Goal: Information Seeking & Learning: Find specific fact

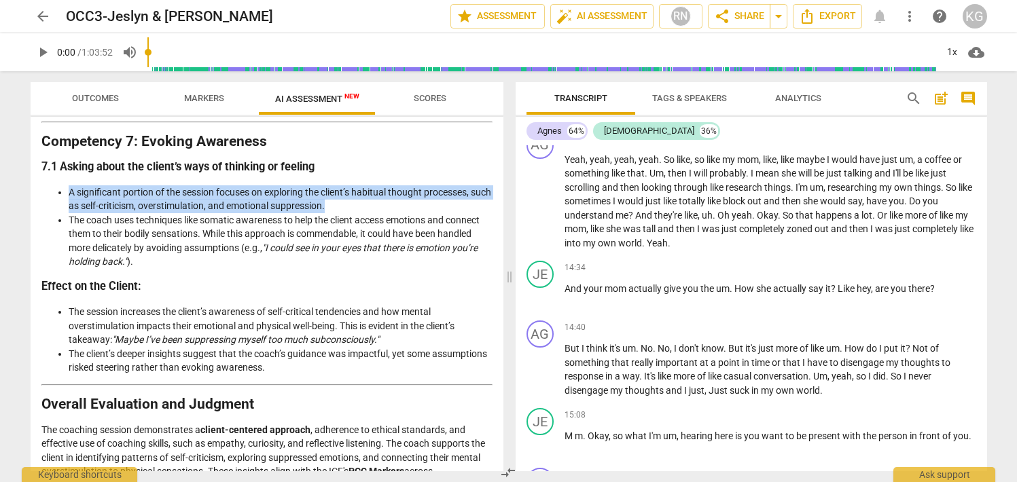
scroll to position [2081, 0]
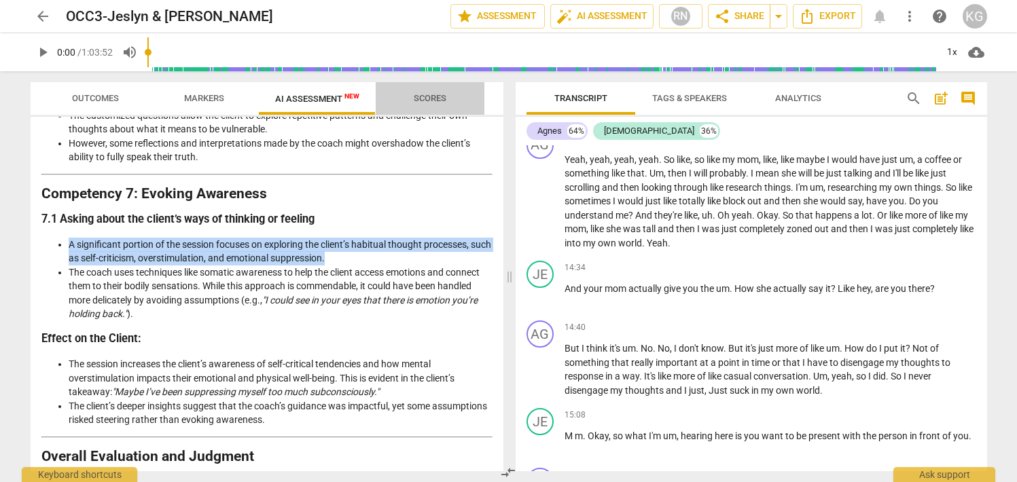
click at [425, 99] on span "Scores" at bounding box center [430, 98] width 33 height 10
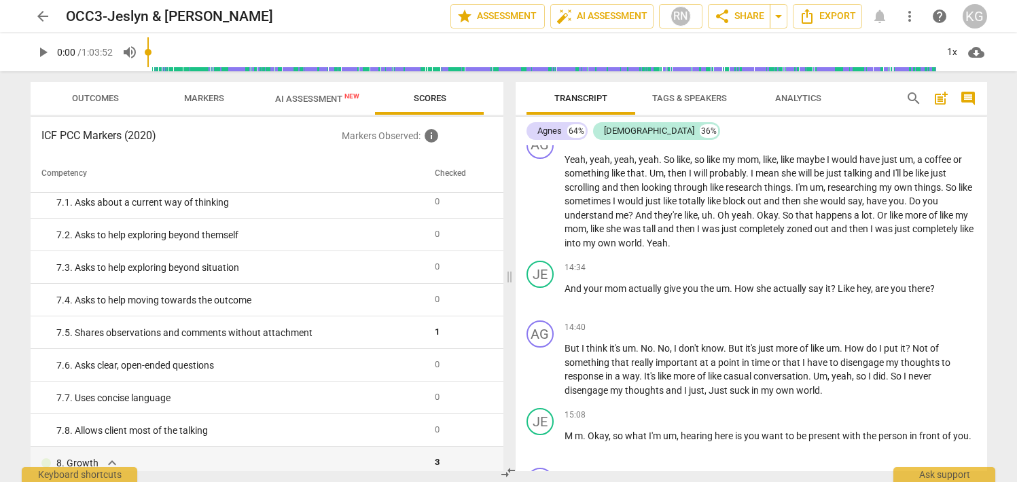
scroll to position [949, 0]
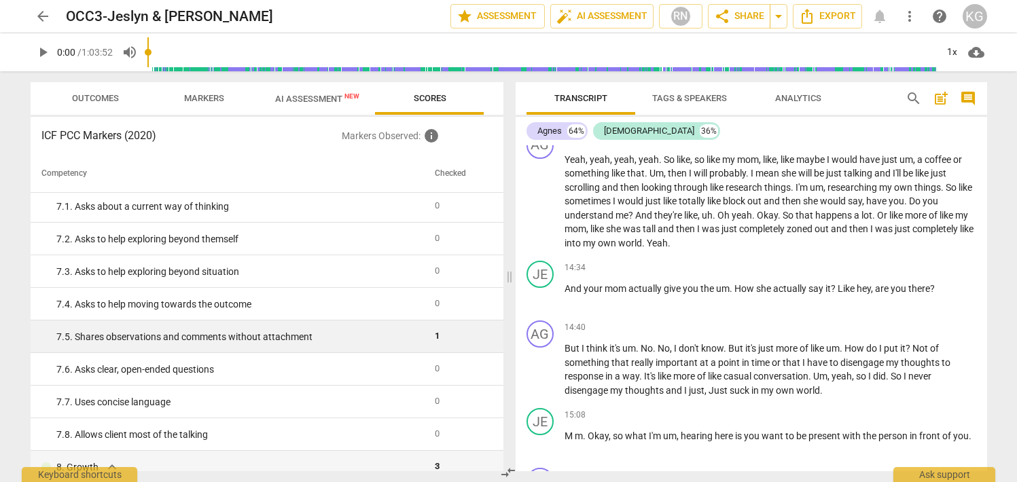
click at [323, 338] on div "7. 5. Shares observations and comments without attachment" at bounding box center [240, 337] width 368 height 14
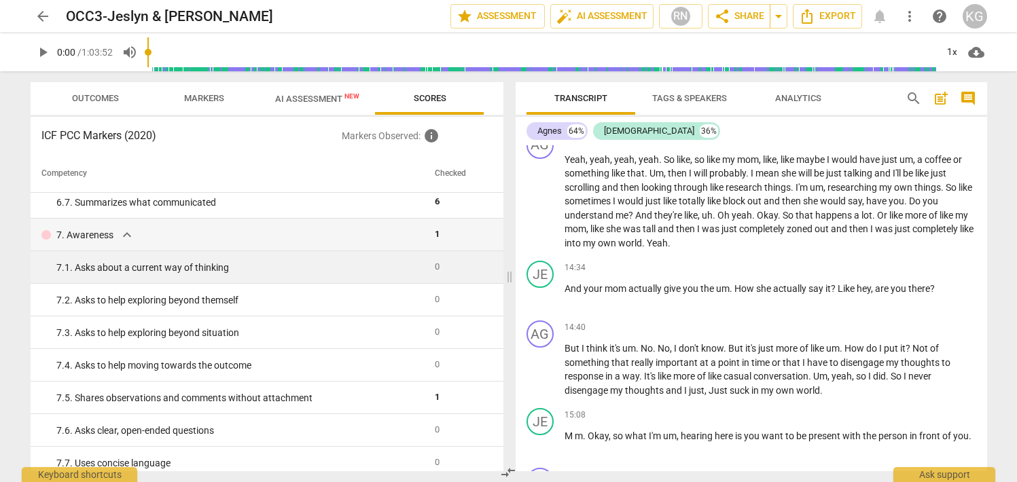
scroll to position [889, 0]
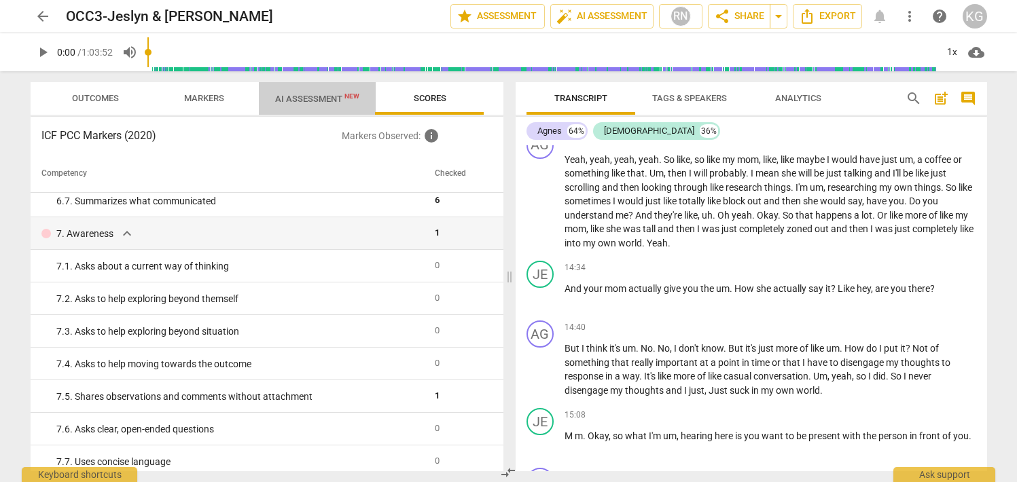
click at [284, 96] on span "AI Assessment New" at bounding box center [317, 99] width 84 height 10
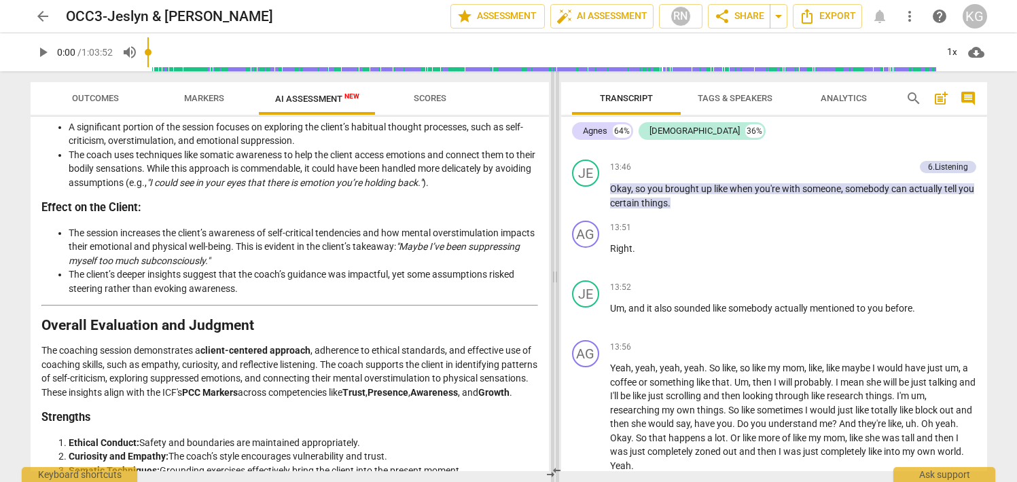
scroll to position [5990, 0]
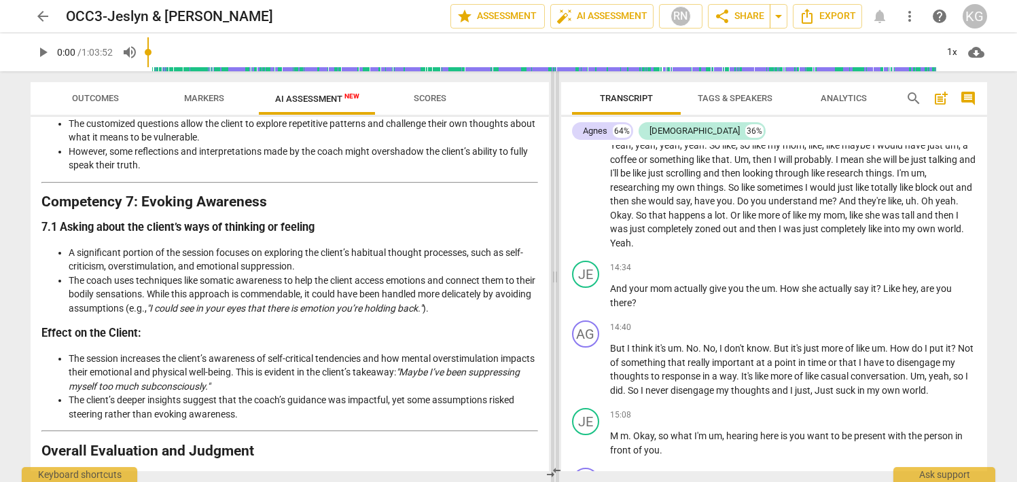
drag, startPoint x: 509, startPoint y: 277, endPoint x: 554, endPoint y: 279, distance: 45.5
click at [554, 279] on span at bounding box center [555, 276] width 8 height 411
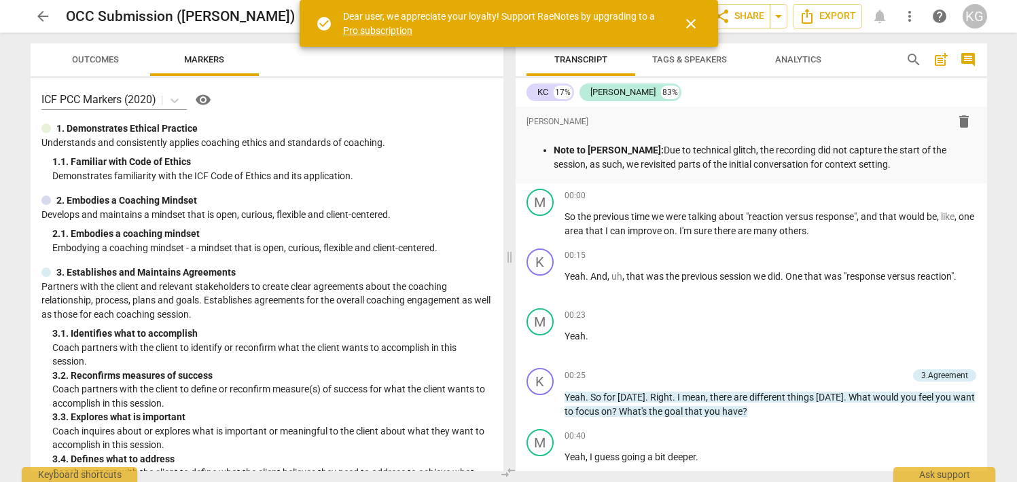
click at [694, 22] on span "close" at bounding box center [691, 24] width 16 height 16
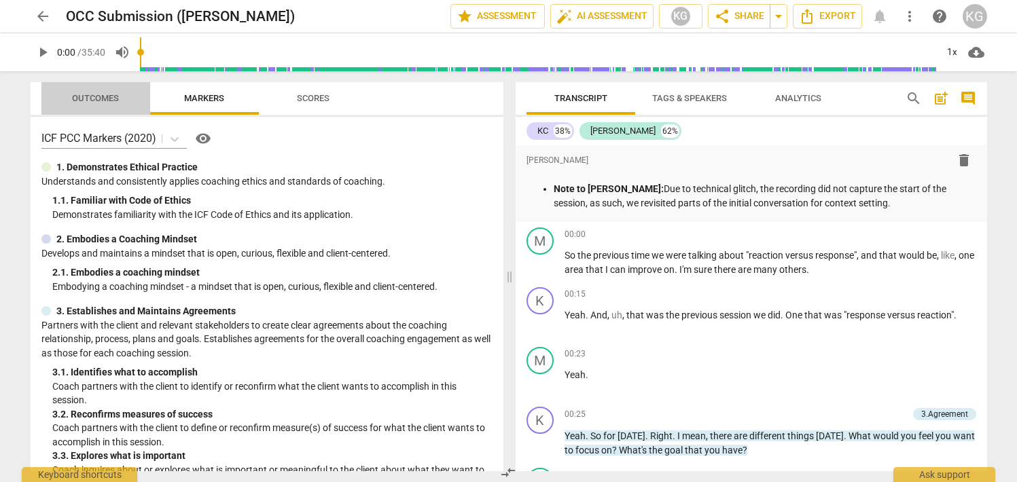
click at [79, 88] on button "Outcomes" at bounding box center [95, 98] width 109 height 33
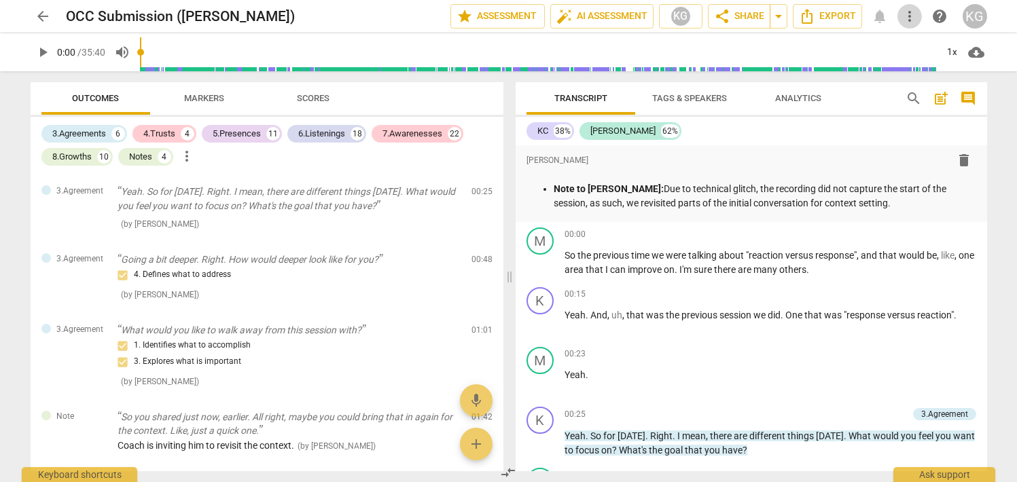
click at [909, 14] on span "more_vert" at bounding box center [910, 16] width 16 height 16
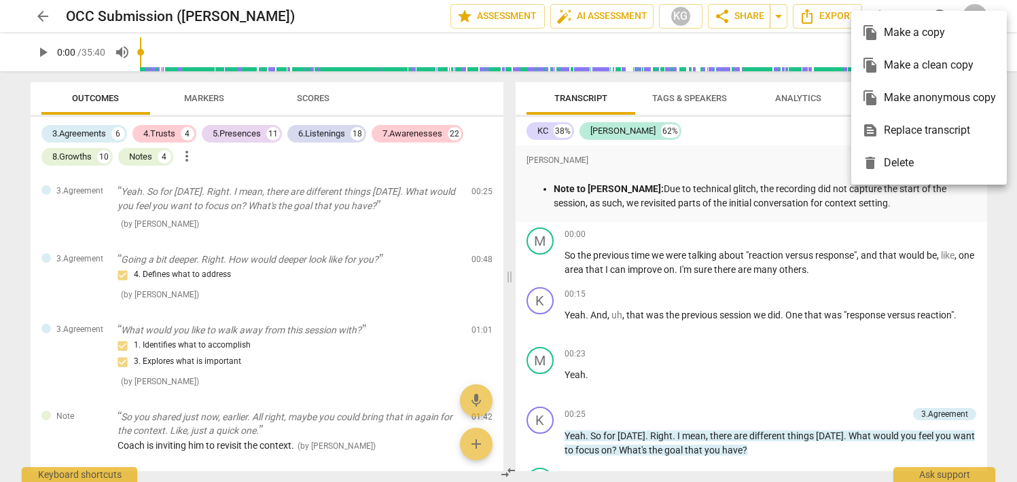
click at [48, 11] on div at bounding box center [508, 241] width 1017 height 482
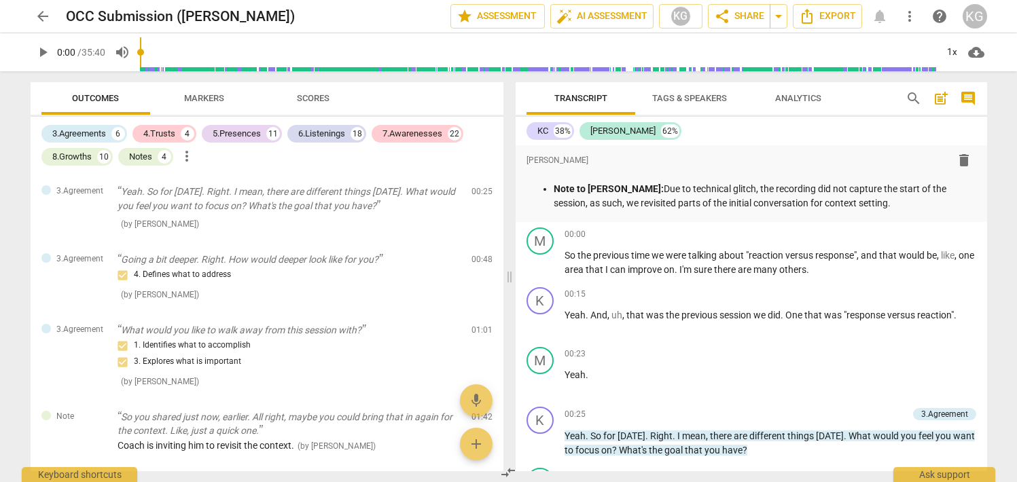
click at [37, 16] on span "arrow_back" at bounding box center [43, 16] width 16 height 16
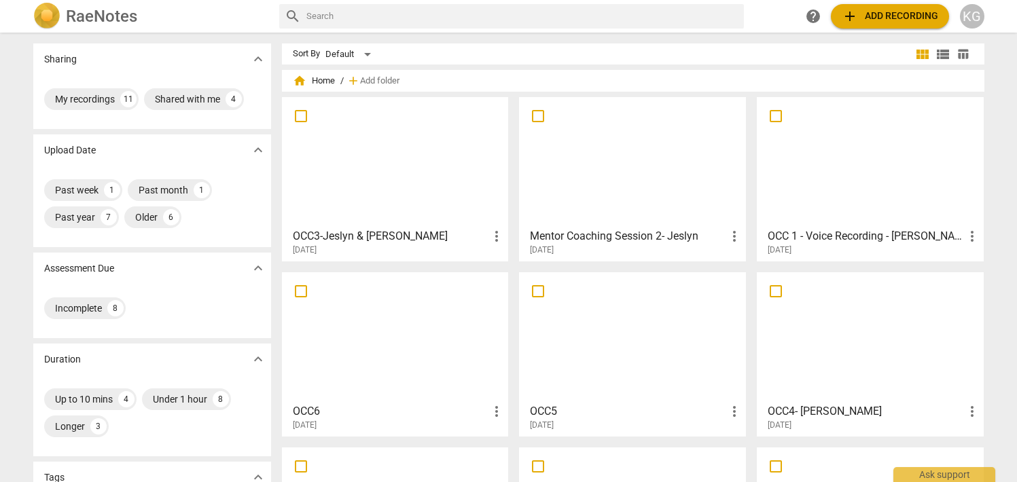
click at [376, 225] on div "OCC3-Jeslyn & Agnes more_vert 2025-09-12" at bounding box center [396, 239] width 219 height 34
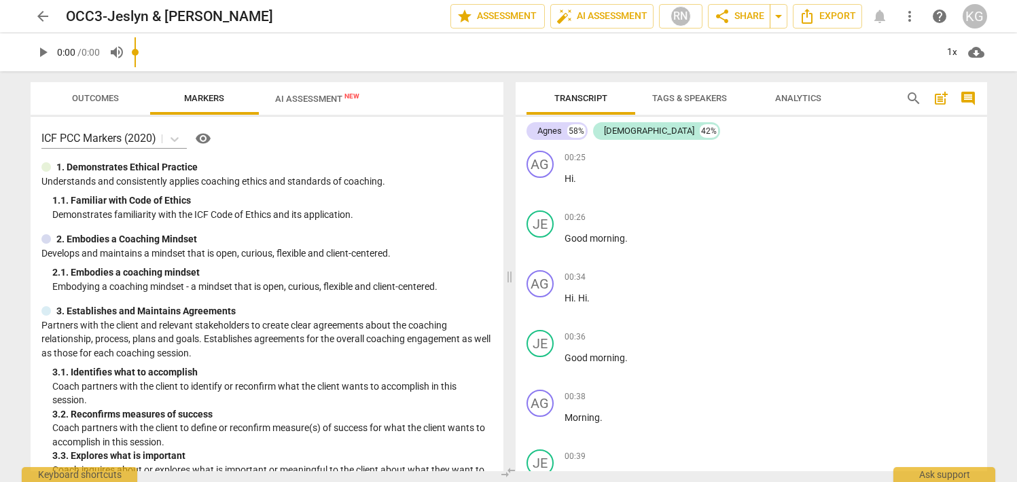
click at [97, 88] on button "Outcomes" at bounding box center [95, 98] width 109 height 33
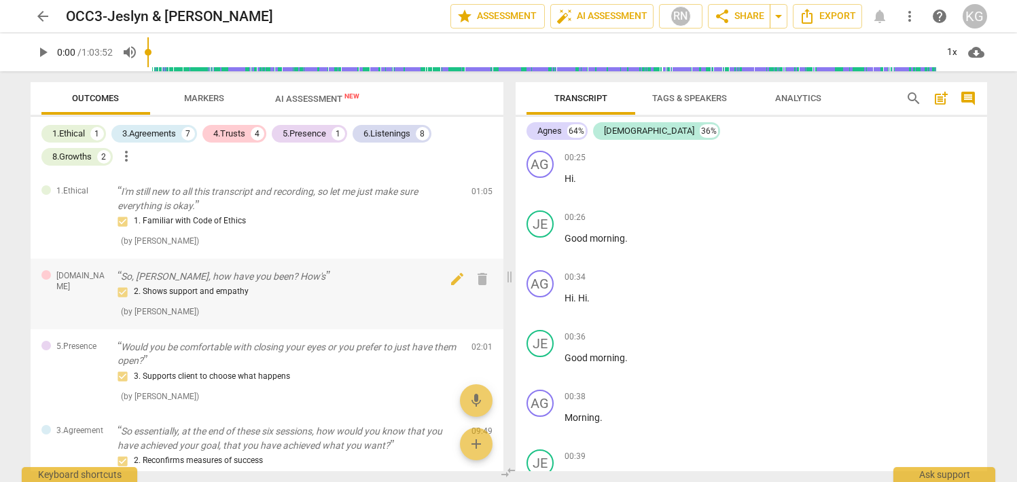
scroll to position [559, 0]
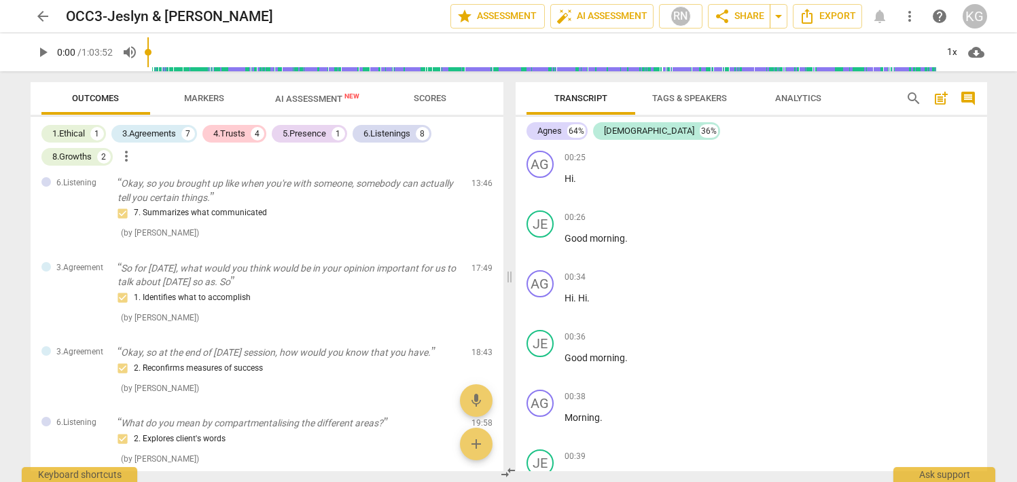
click at [325, 101] on span "AI Assessment New" at bounding box center [317, 99] width 84 height 10
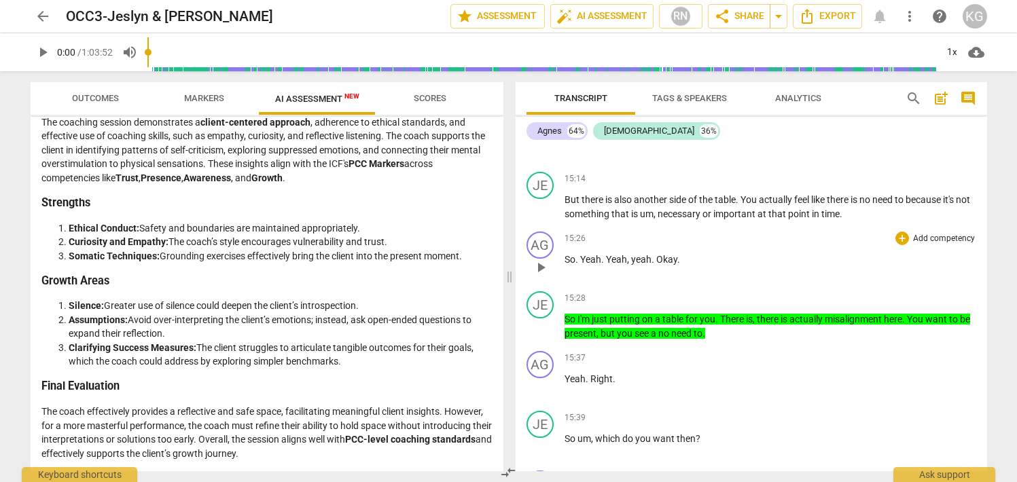
scroll to position [6123, 0]
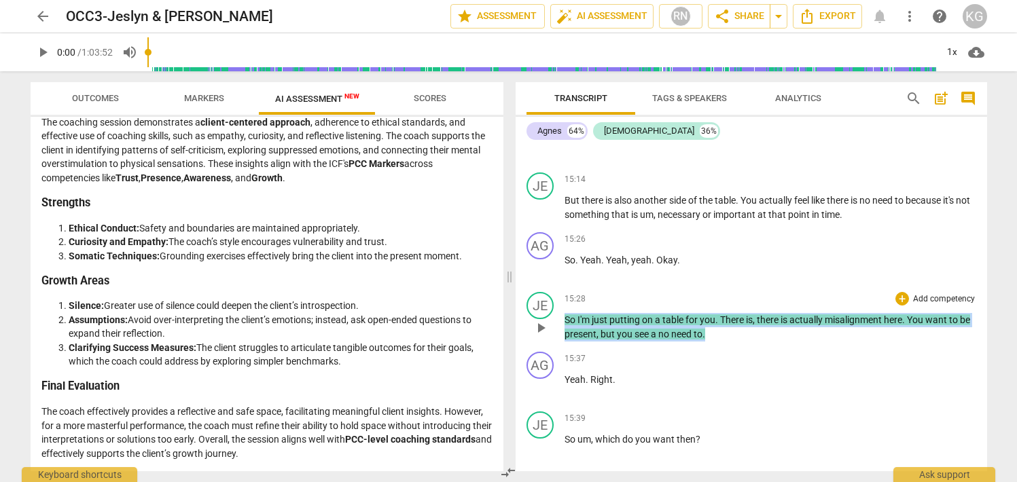
drag, startPoint x: 737, startPoint y: 344, endPoint x: 601, endPoint y: 332, distance: 135.8
click at [563, 332] on div "JE play_arrow pause 15:28 + Add competency keyboard_arrow_right So I'm just put…" at bounding box center [752, 317] width 472 height 60
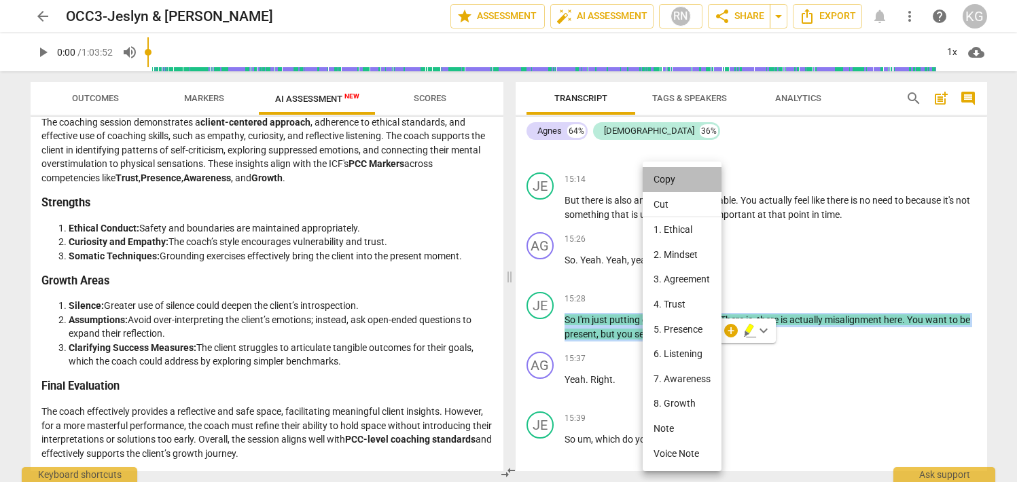
click at [689, 172] on li "Copy" at bounding box center [682, 179] width 79 height 25
copy p "So I'm just putting on a table for you . There is , there is actually misalignm…"
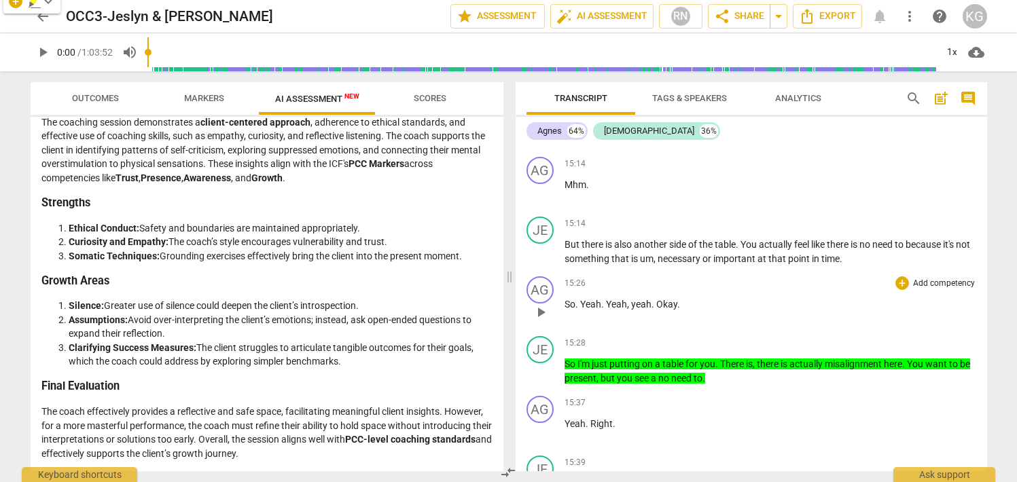
scroll to position [6242, 0]
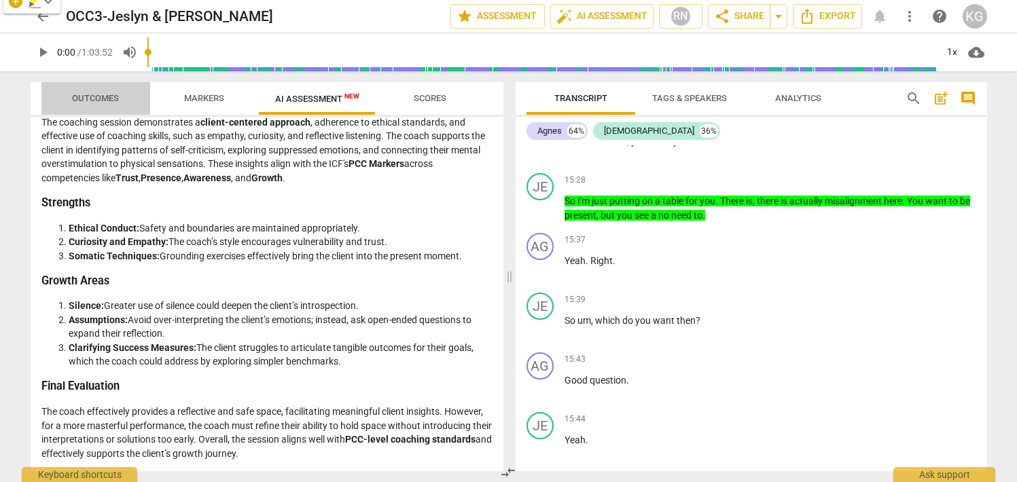
click at [83, 104] on span "Outcomes" at bounding box center [95, 99] width 79 height 18
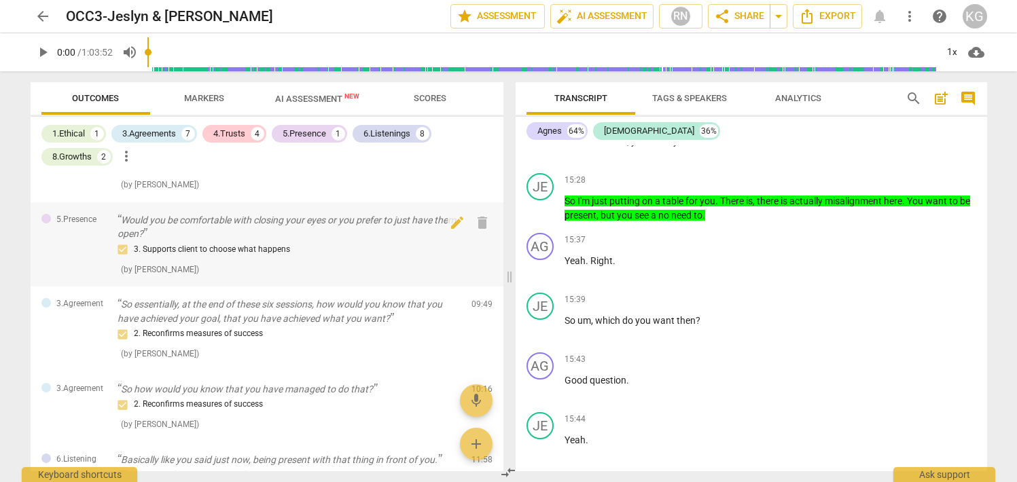
scroll to position [129, 0]
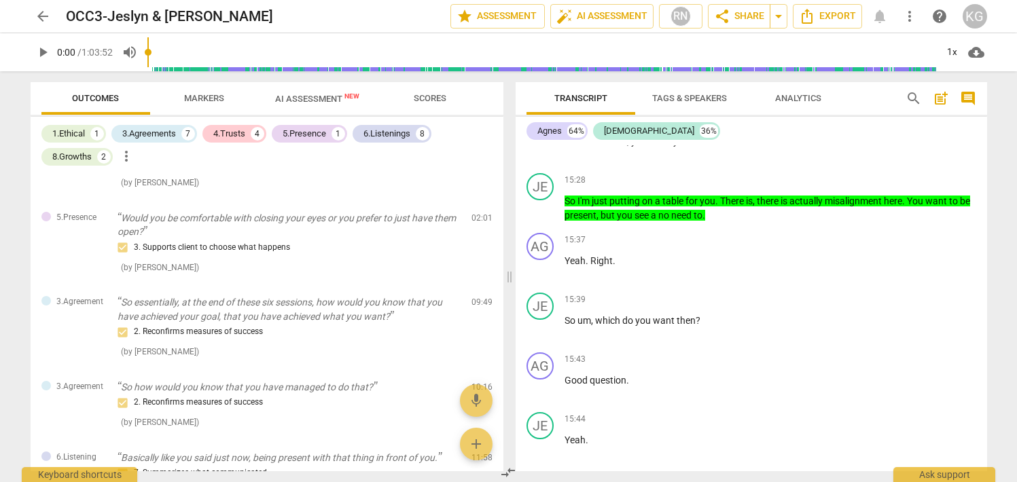
click at [126, 159] on span "more_vert" at bounding box center [126, 156] width 16 height 16
click at [278, 167] on div at bounding box center [508, 241] width 1017 height 482
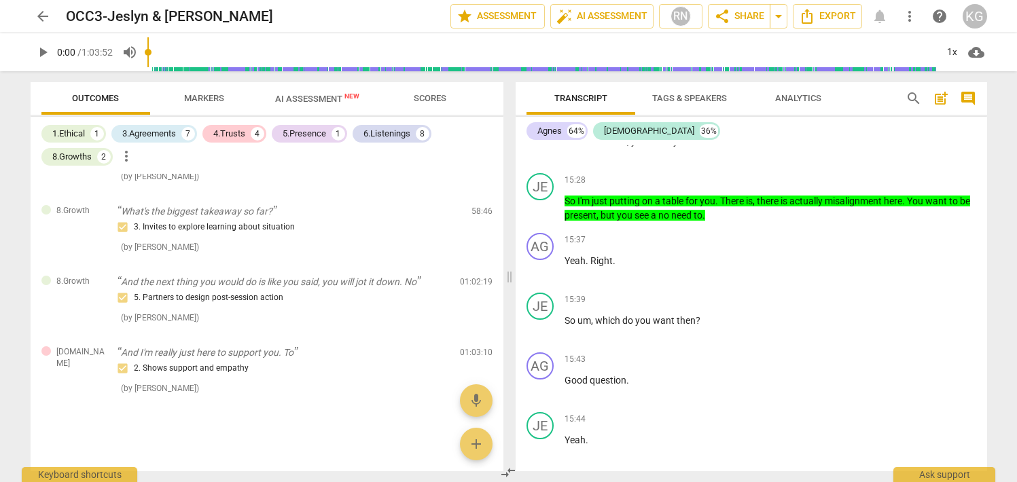
scroll to position [1563, 0]
click at [479, 444] on span "add" at bounding box center [476, 444] width 16 height 16
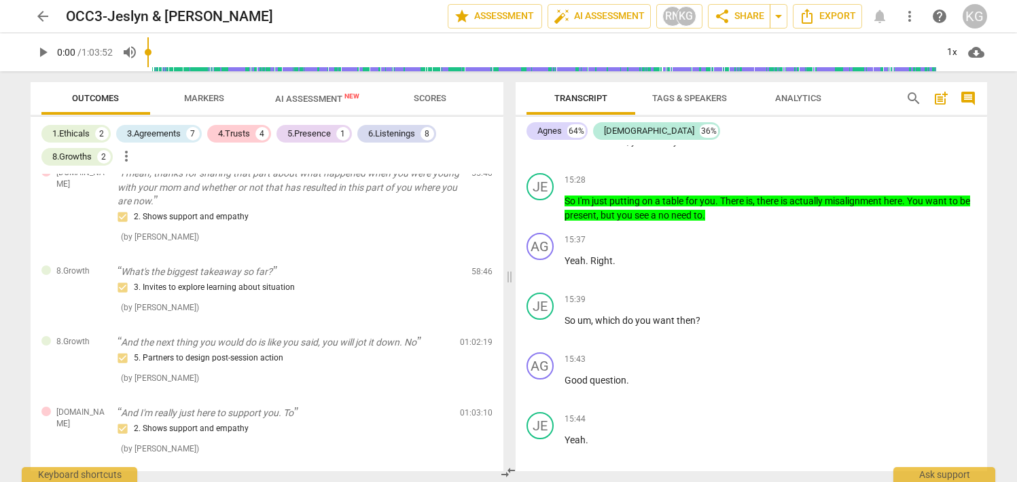
scroll to position [0, 0]
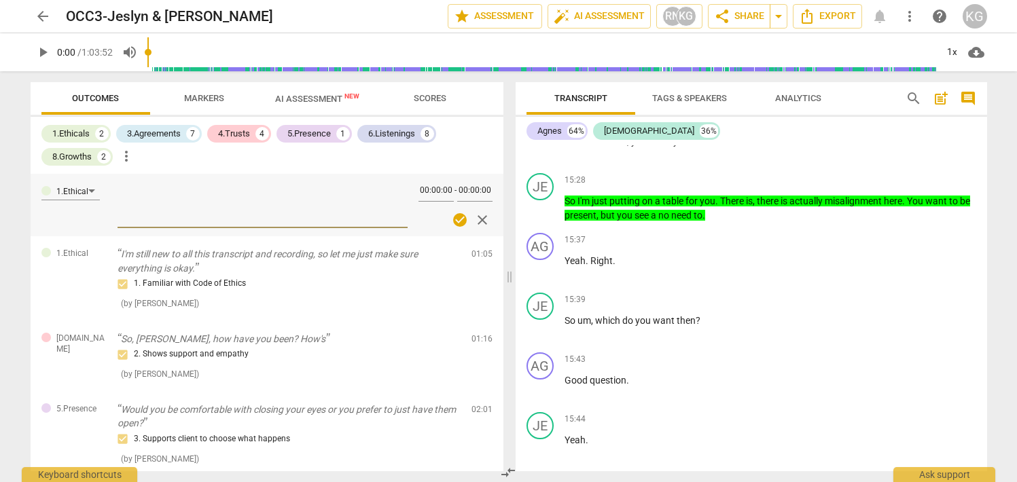
click at [474, 215] on span "close" at bounding box center [482, 220] width 16 height 16
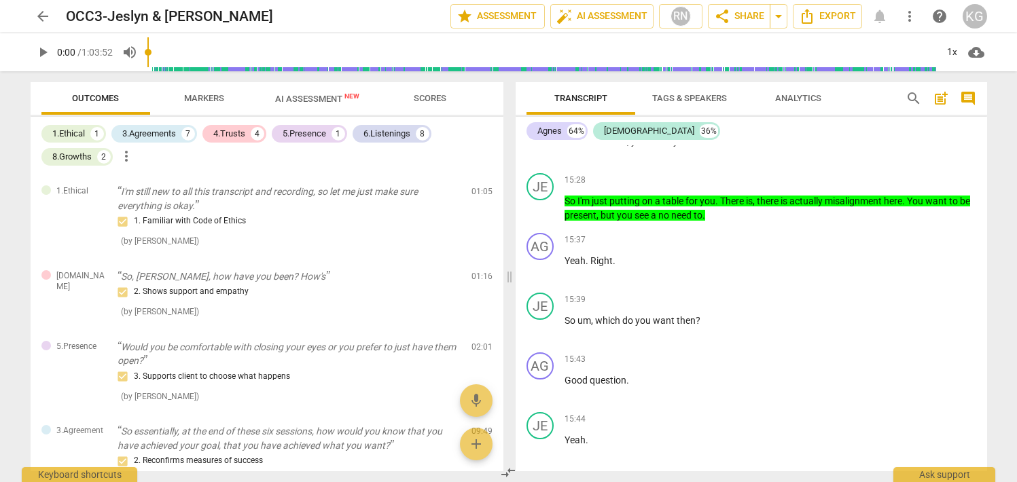
click at [239, 158] on div "1.Ethical 1 3.Agreements 7 4.Trusts 4 5.Presence 1 6.Listenings 8 8.Growths 2 m…" at bounding box center [272, 145] width 462 height 46
click at [436, 96] on span "Scores" at bounding box center [430, 98] width 33 height 10
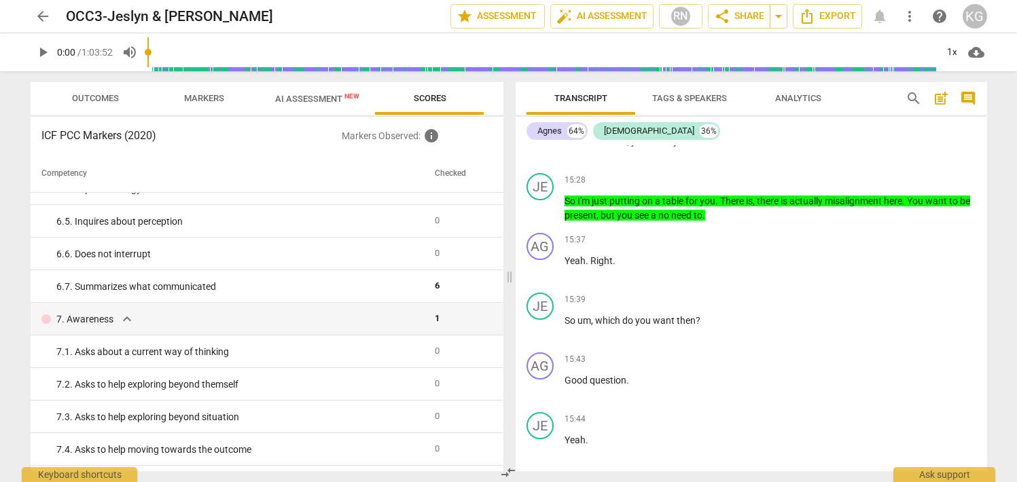
scroll to position [862, 0]
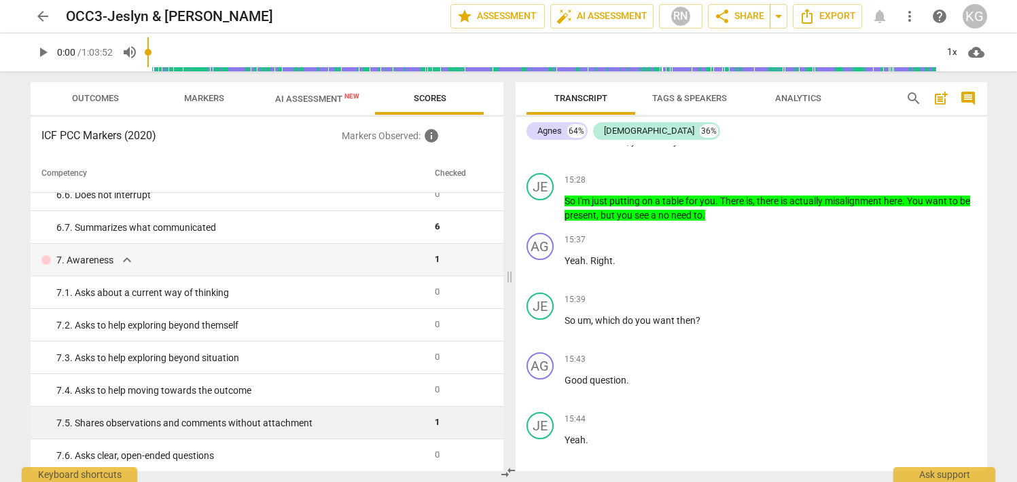
click at [235, 419] on div "7. 5. Shares observations and comments without attachment" at bounding box center [240, 424] width 368 height 14
click at [241, 419] on div "7. 5. Shares observations and comments without attachment" at bounding box center [240, 424] width 368 height 14
click at [435, 419] on span "1" at bounding box center [437, 422] width 5 height 10
click at [451, 424] on td "1" at bounding box center [458, 423] width 58 height 33
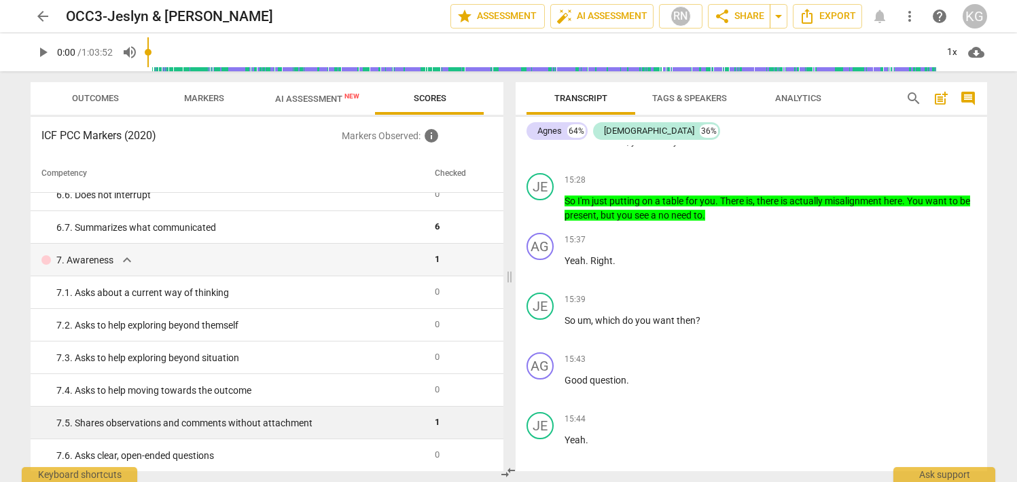
click at [331, 414] on td "7. 5. Shares observations and comments without attachment" at bounding box center [231, 423] width 400 height 33
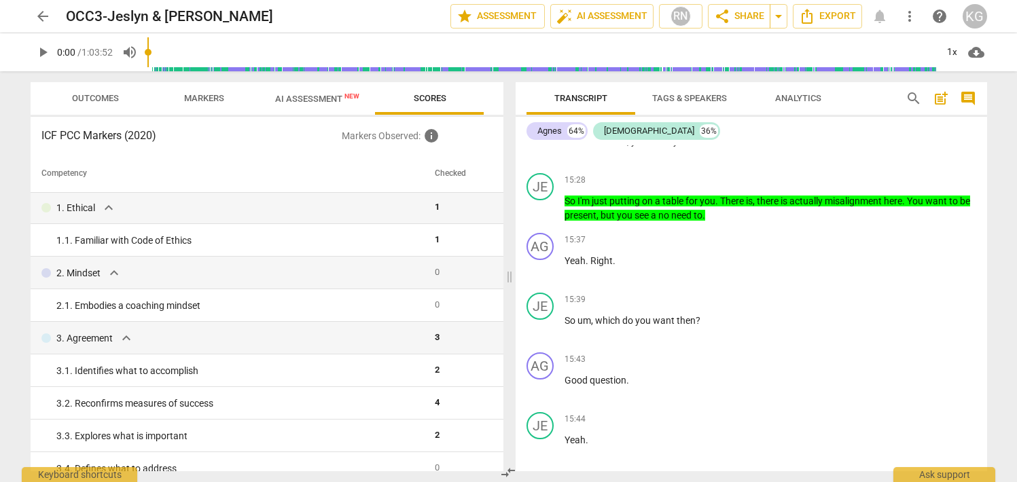
scroll to position [0, 0]
drag, startPoint x: 219, startPoint y: 92, endPoint x: 221, endPoint y: 100, distance: 7.6
click at [219, 93] on span "Markers" at bounding box center [204, 98] width 40 height 10
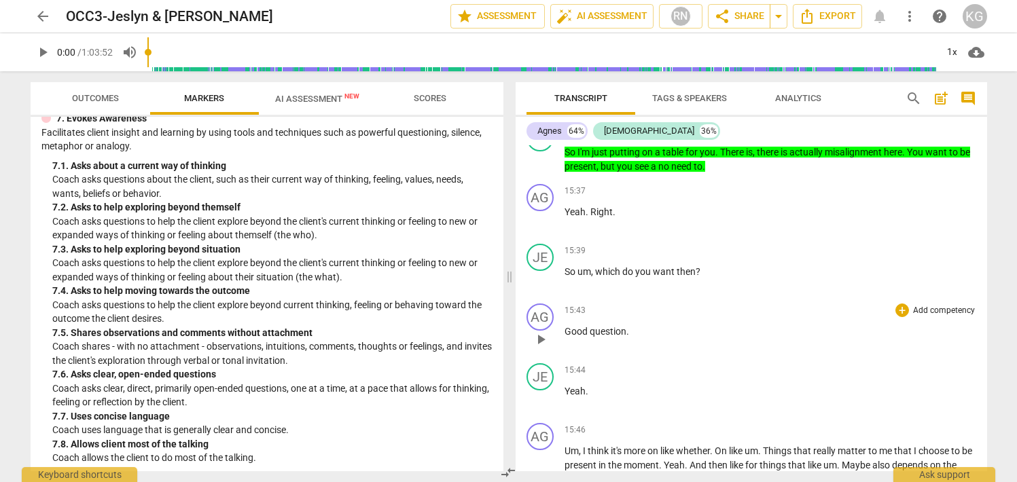
scroll to position [6068, 0]
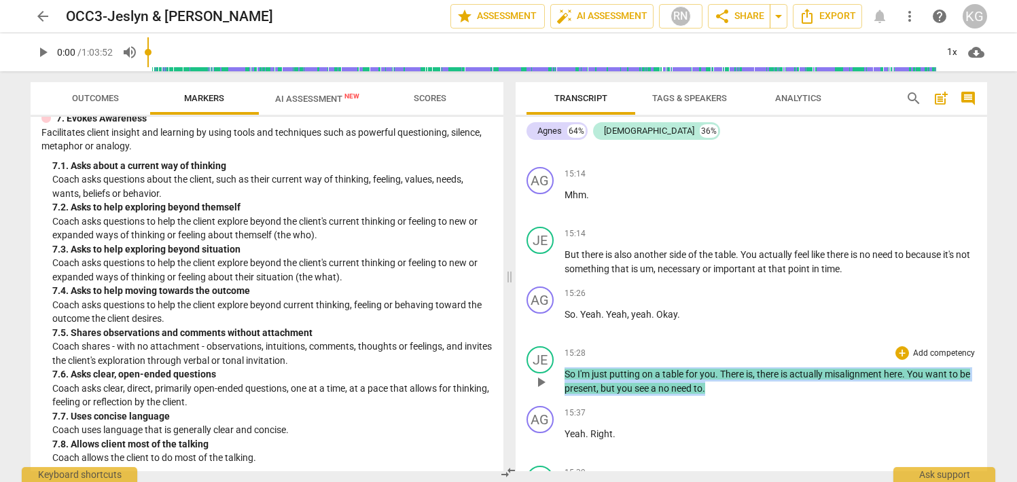
drag, startPoint x: 736, startPoint y: 400, endPoint x: 562, endPoint y: 382, distance: 174.8
click at [558, 381] on div "JE play_arrow pause 15:28 + Add competency keyboard_arrow_right So I'm just put…" at bounding box center [752, 371] width 472 height 60
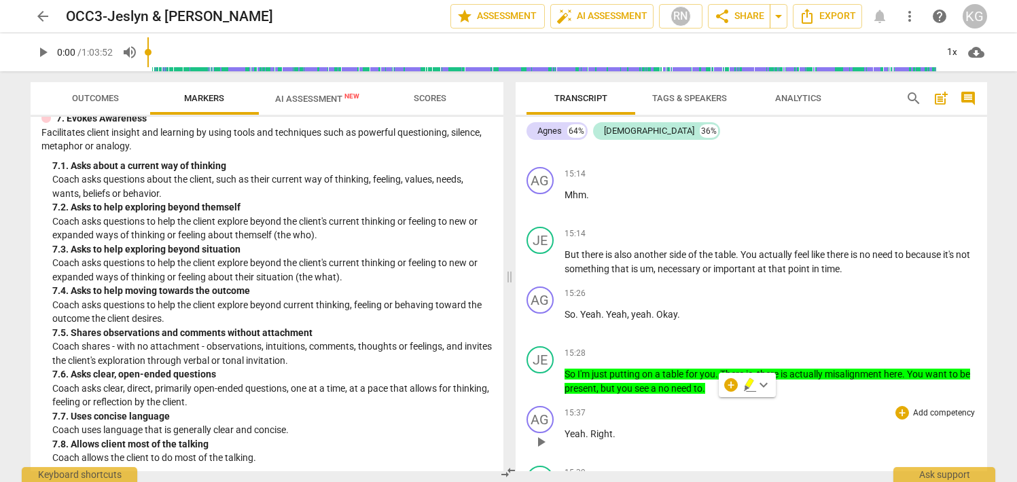
click at [720, 417] on div "AG play_arrow pause 15:37 + Add competency keyboard_arrow_right Yeah . Right ." at bounding box center [752, 431] width 472 height 60
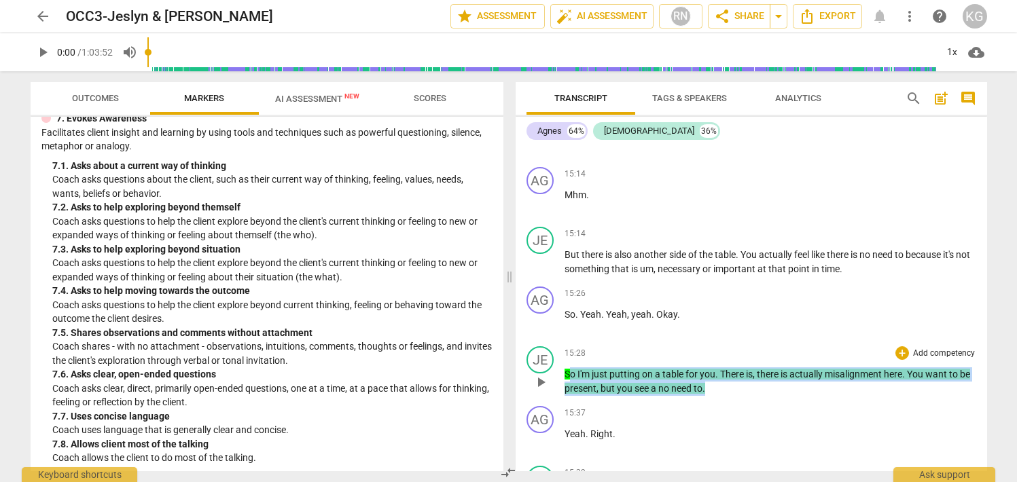
drag, startPoint x: 730, startPoint y: 403, endPoint x: 567, endPoint y: 387, distance: 163.2
click at [567, 387] on p "So I'm just putting on a table for you . There is , there is actually misalignm…" at bounding box center [771, 382] width 412 height 28
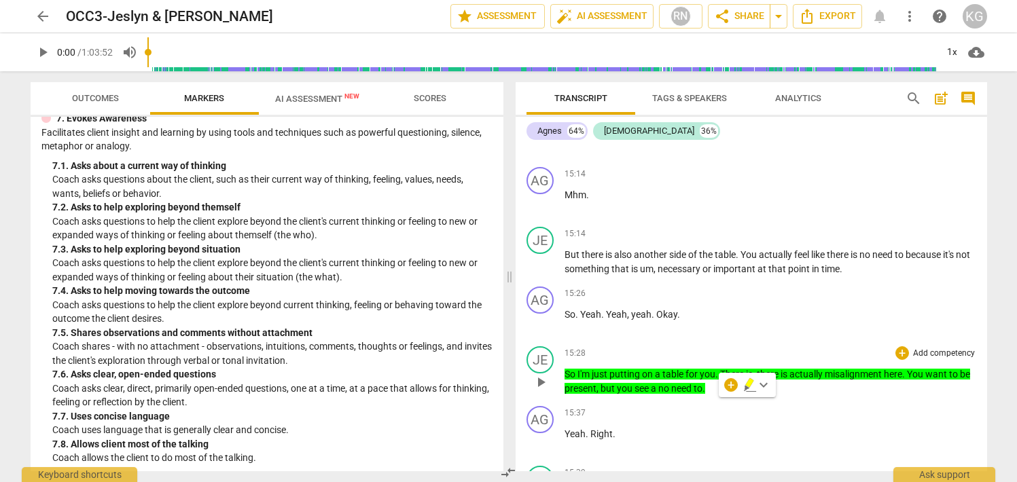
click at [561, 386] on div "JE play_arrow pause" at bounding box center [546, 371] width 38 height 49
drag, startPoint x: 563, startPoint y: 385, endPoint x: 607, endPoint y: 391, distance: 44.5
click at [608, 391] on div "JE play_arrow pause 15:28 + Add competency keyboard_arrow_right So I'm just put…" at bounding box center [752, 371] width 472 height 60
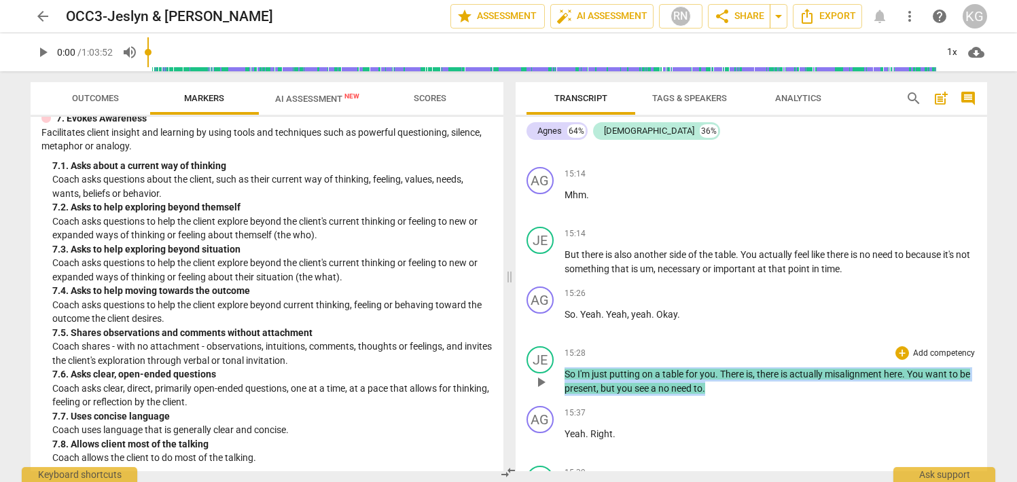
drag, startPoint x: 724, startPoint y: 401, endPoint x: 565, endPoint y: 389, distance: 159.4
click at [565, 389] on p "So I'm just putting on a table for you . There is , there is actually misalignm…" at bounding box center [771, 382] width 412 height 28
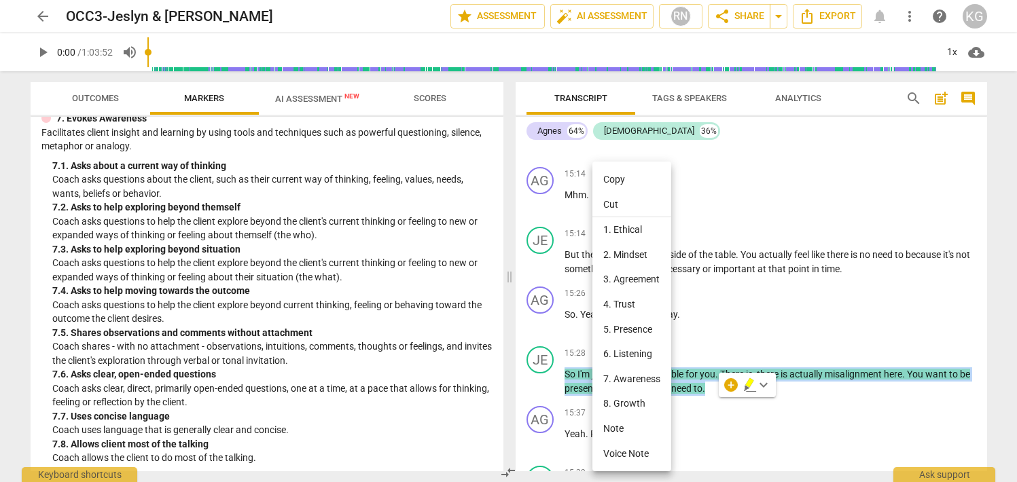
click at [626, 172] on li "Copy" at bounding box center [631, 179] width 79 height 25
copy p "So I'm just putting on a table for you . There is , there is actually misalignm…"
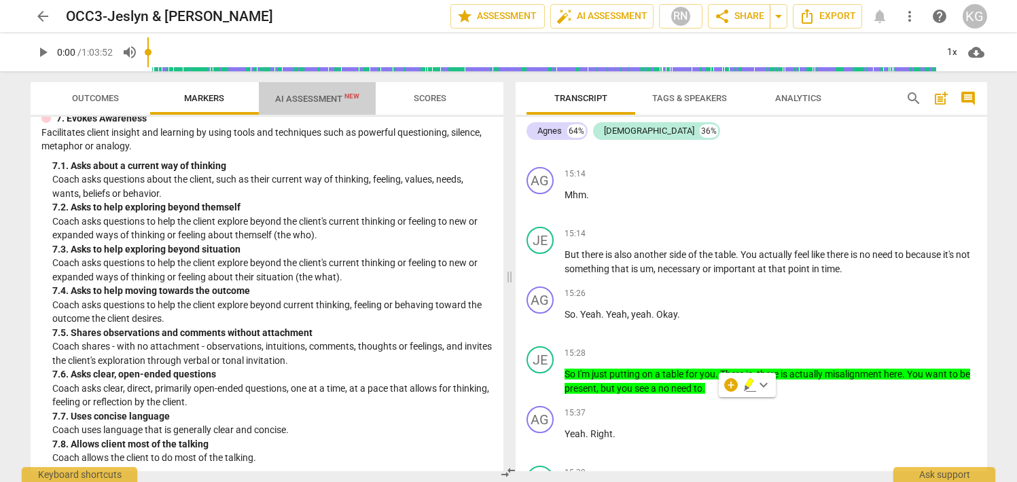
click at [320, 105] on span "AI Assessment New" at bounding box center [317, 98] width 117 height 20
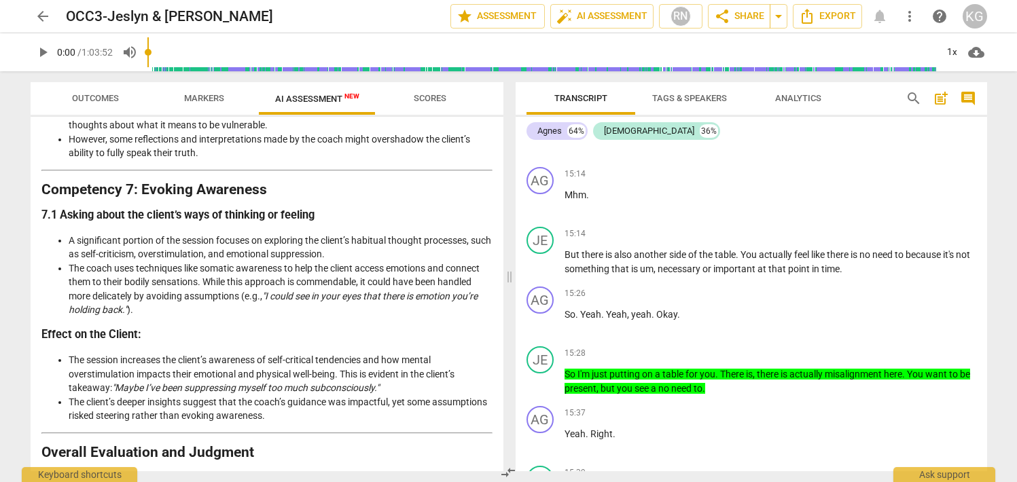
scroll to position [2087, 0]
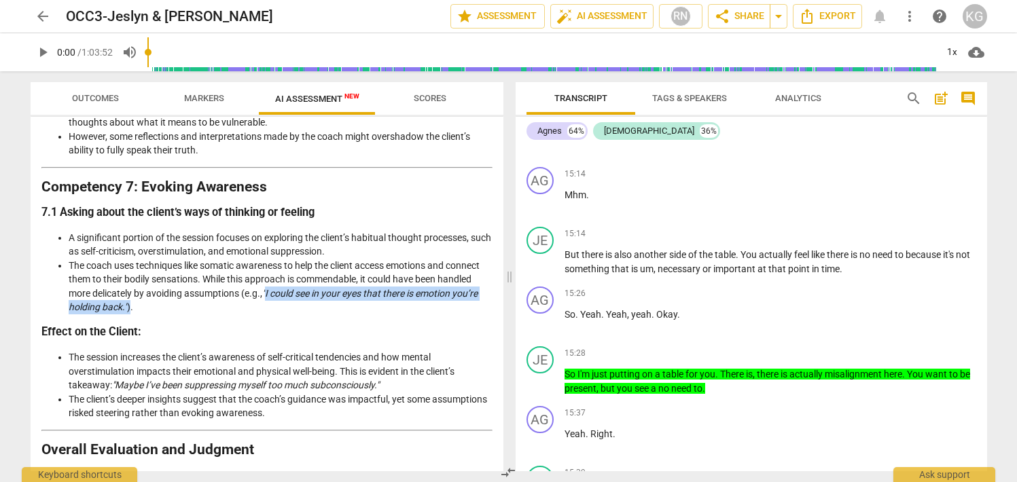
drag, startPoint x: 268, startPoint y: 321, endPoint x: 129, endPoint y: 338, distance: 139.7
click at [129, 315] on li "The coach uses techniques like somatic awareness to help the client access emot…" at bounding box center [281, 287] width 424 height 56
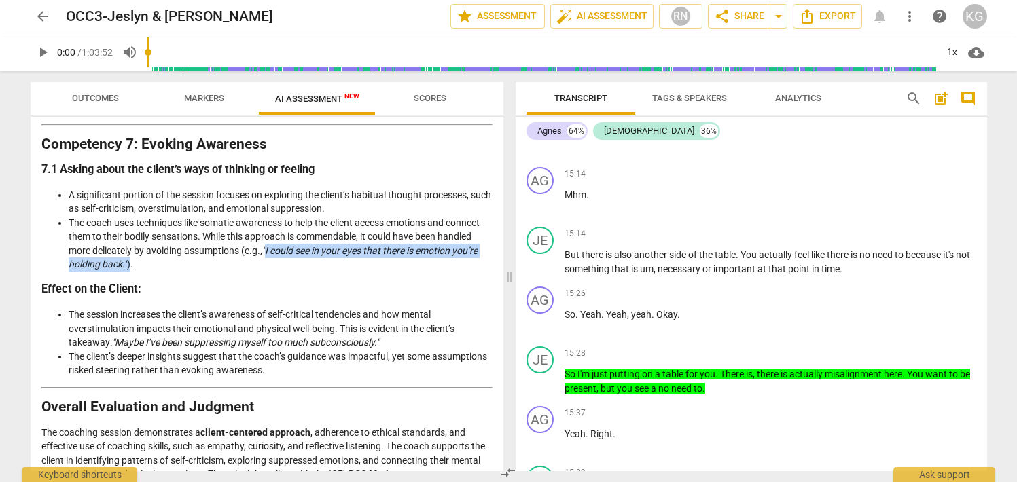
scroll to position [2133, 0]
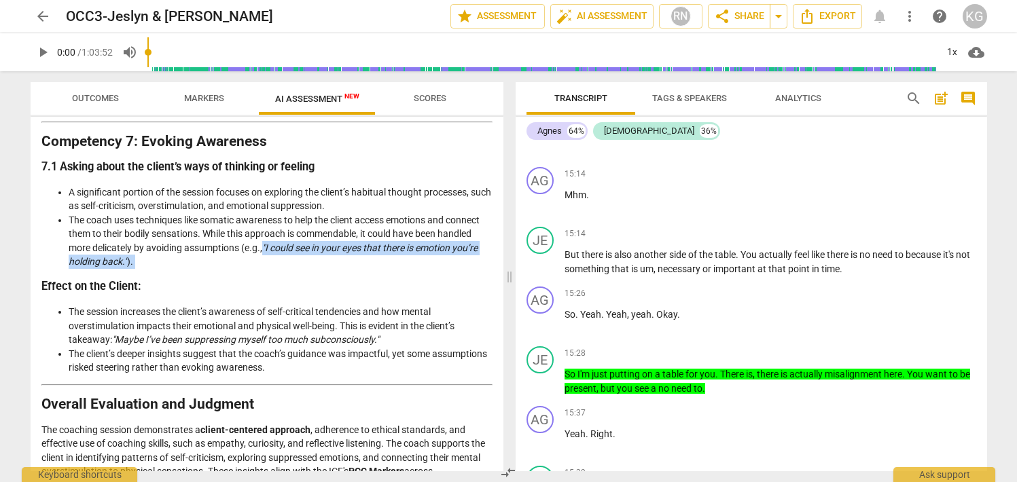
drag, startPoint x: 266, startPoint y: 273, endPoint x: 270, endPoint y: 298, distance: 24.9
copy li ""I could see in your eyes that there is emotion you’re holding back." )."
click at [99, 93] on span "Outcomes" at bounding box center [95, 98] width 47 height 10
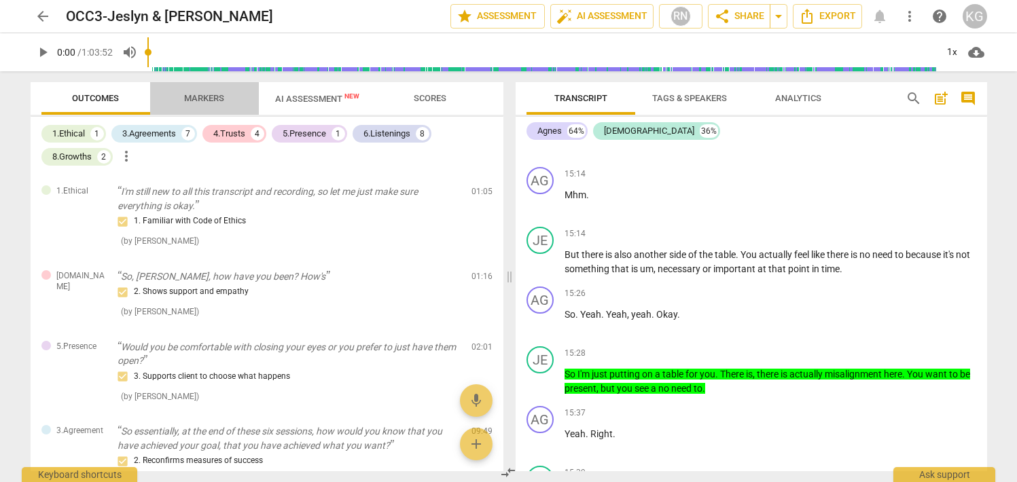
click at [210, 95] on span "Markers" at bounding box center [204, 98] width 40 height 10
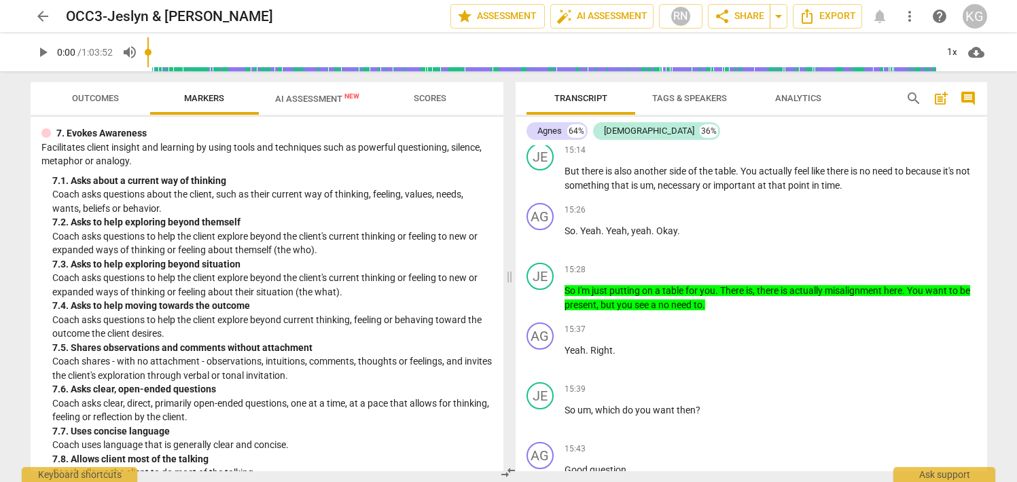
scroll to position [6150, 0]
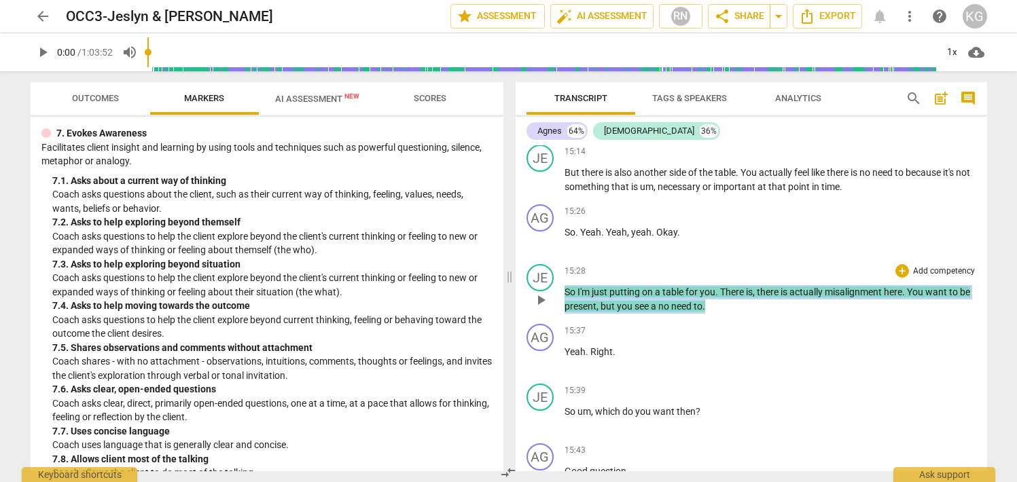
drag, startPoint x: 732, startPoint y: 318, endPoint x: 588, endPoint y: 292, distance: 146.3
click at [588, 292] on div "15:28 + Add competency keyboard_arrow_right So I'm just putting on a table for …" at bounding box center [771, 288] width 412 height 49
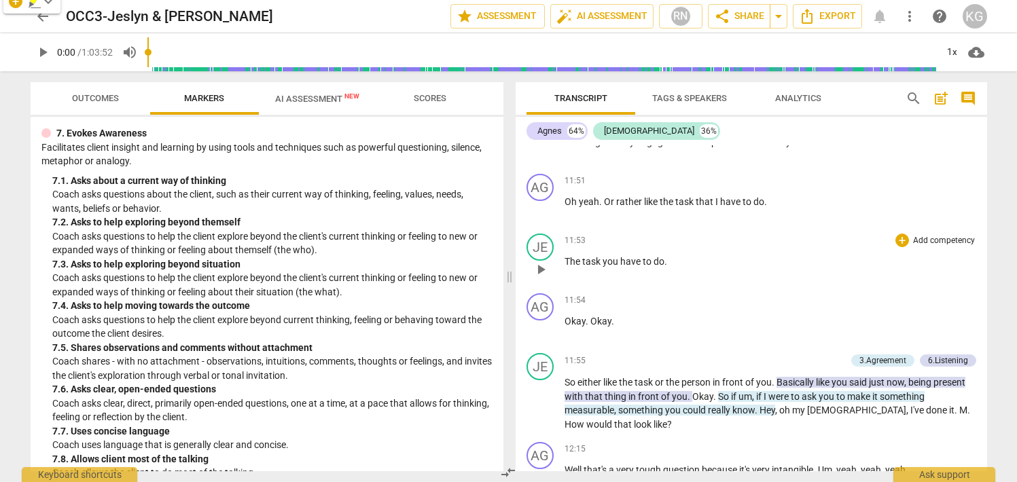
scroll to position [4880, 0]
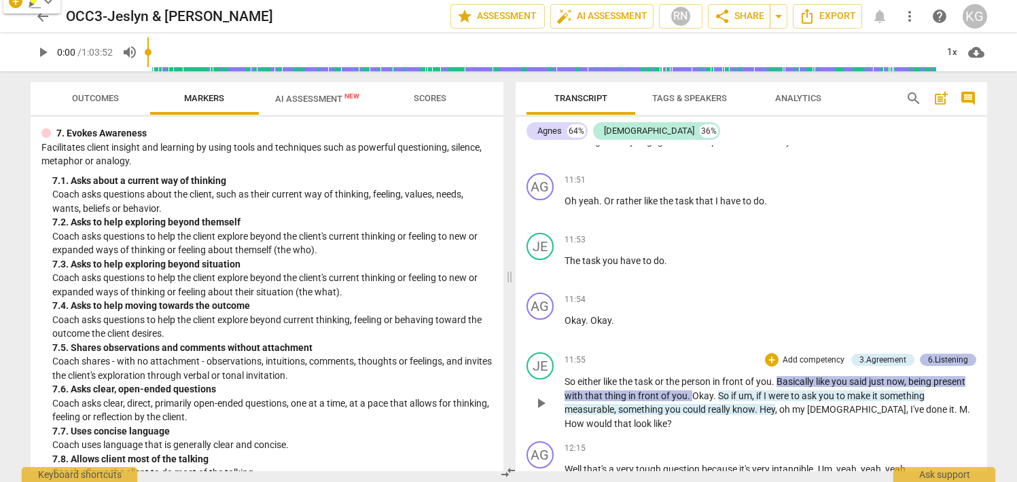
click at [934, 354] on div "6.Listening" at bounding box center [948, 360] width 40 height 12
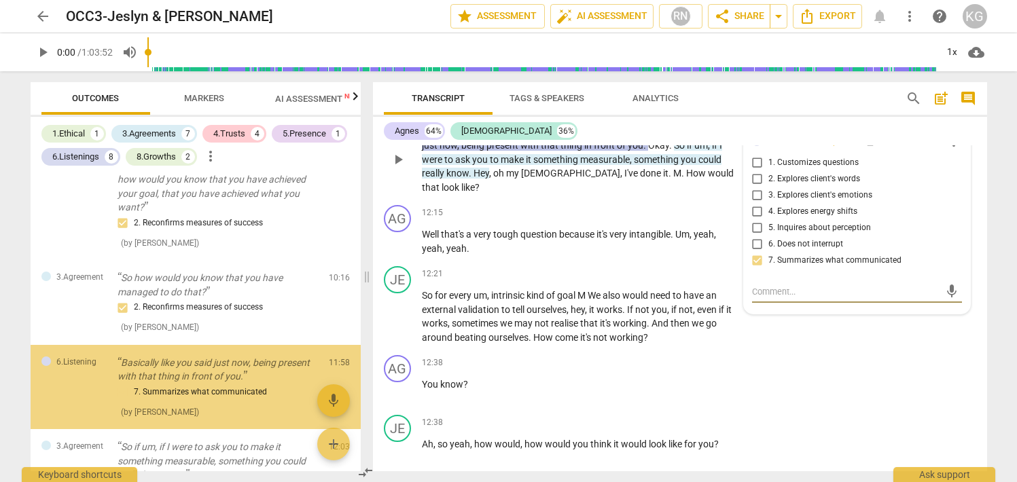
scroll to position [281, 0]
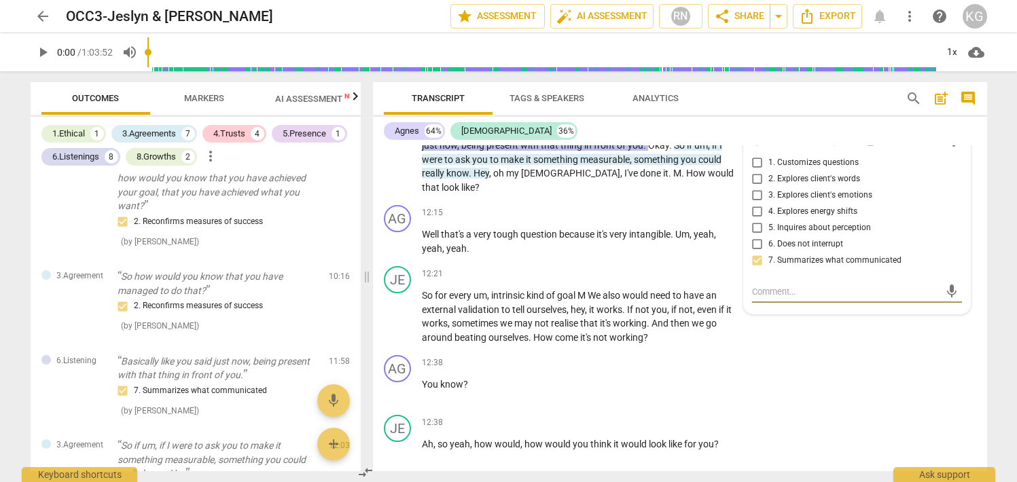
click at [823, 100] on div "Transcript Tags & Speakers Analytics" at bounding box center [634, 98] width 500 height 33
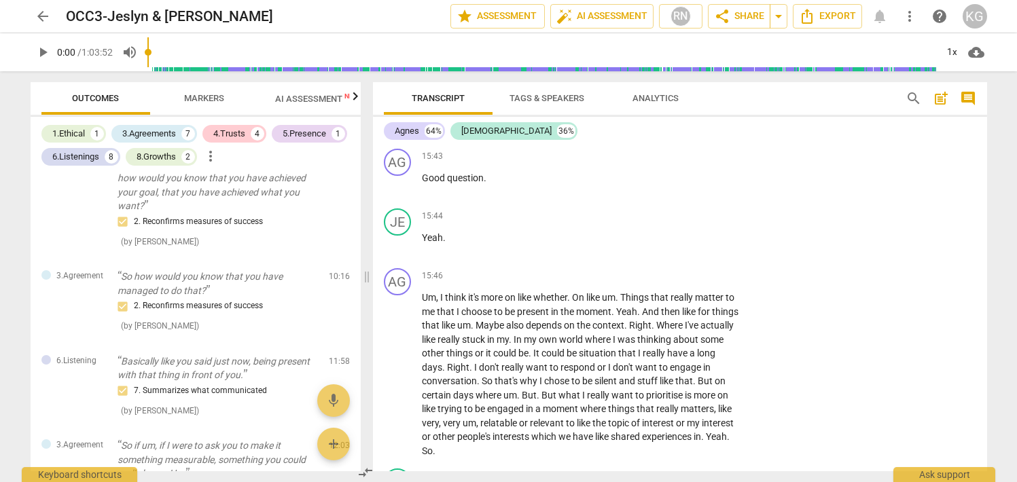
scroll to position [7087, 0]
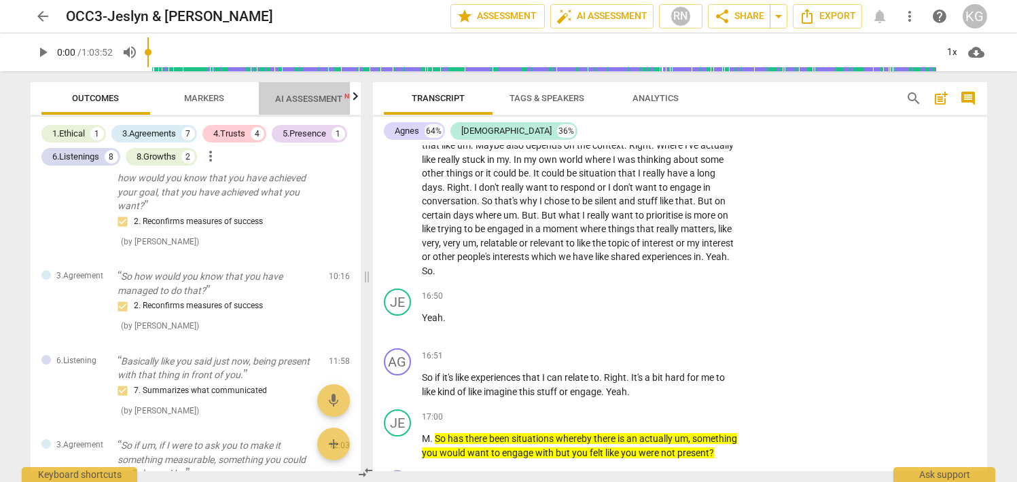
click at [279, 105] on span "AI Assessment New" at bounding box center [317, 98] width 117 height 20
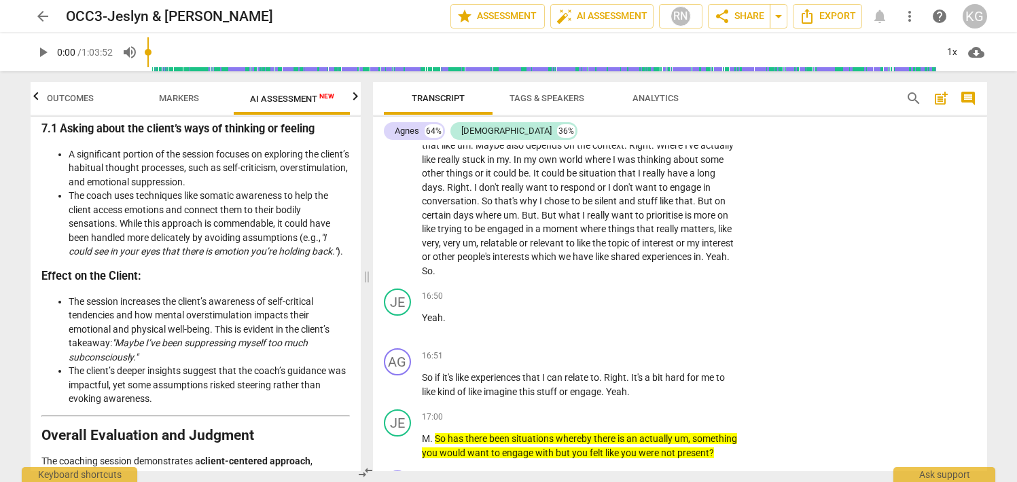
scroll to position [2746, 0]
drag, startPoint x: 300, startPoint y: 264, endPoint x: 298, endPoint y: 294, distance: 30.0
click at [298, 260] on li "The coach uses techniques like somatic awareness to help the client access emot…" at bounding box center [209, 225] width 281 height 70
click at [920, 96] on span "search" at bounding box center [914, 98] width 16 height 16
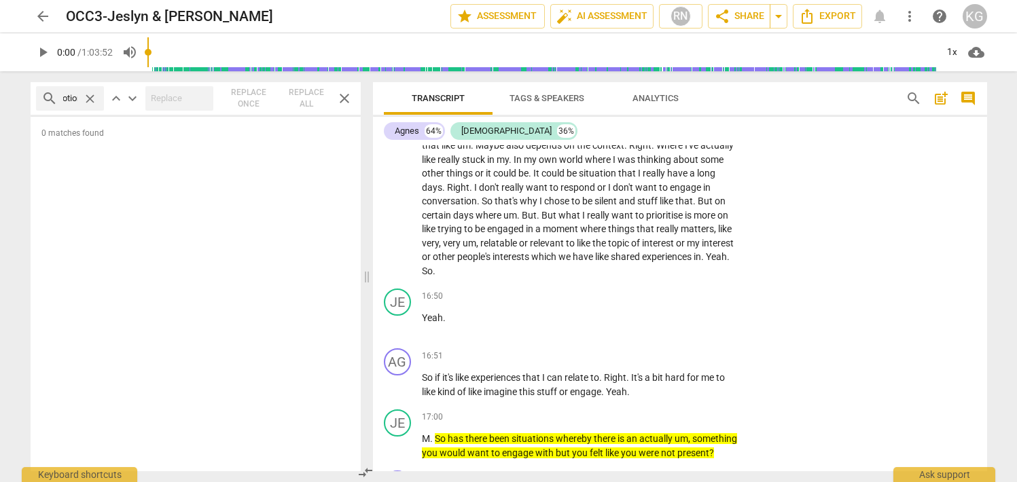
scroll to position [0, 18]
type input "emotion"
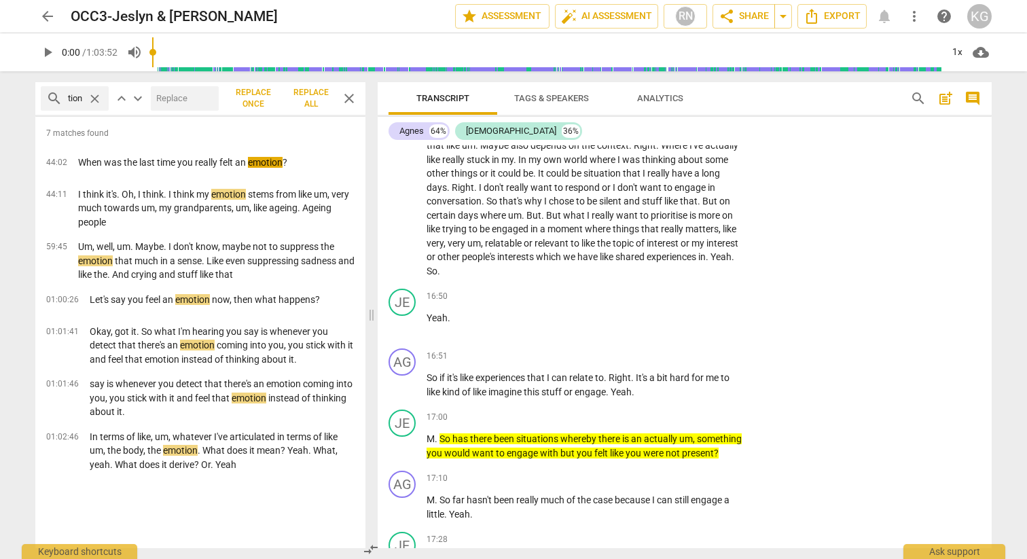
scroll to position [0, 0]
click at [922, 92] on span "search" at bounding box center [918, 98] width 16 height 16
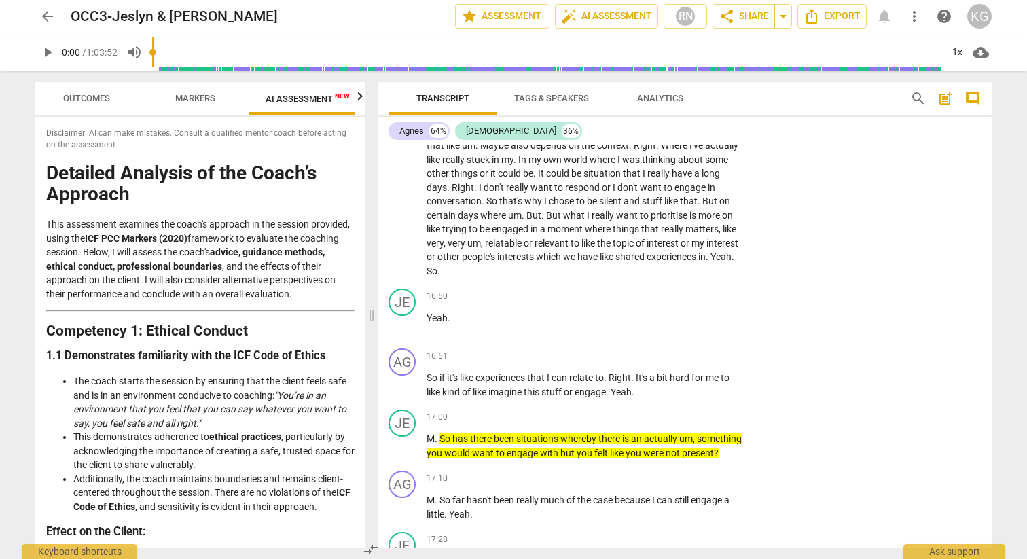
scroll to position [0, 25]
click at [917, 97] on span "search" at bounding box center [918, 98] width 16 height 16
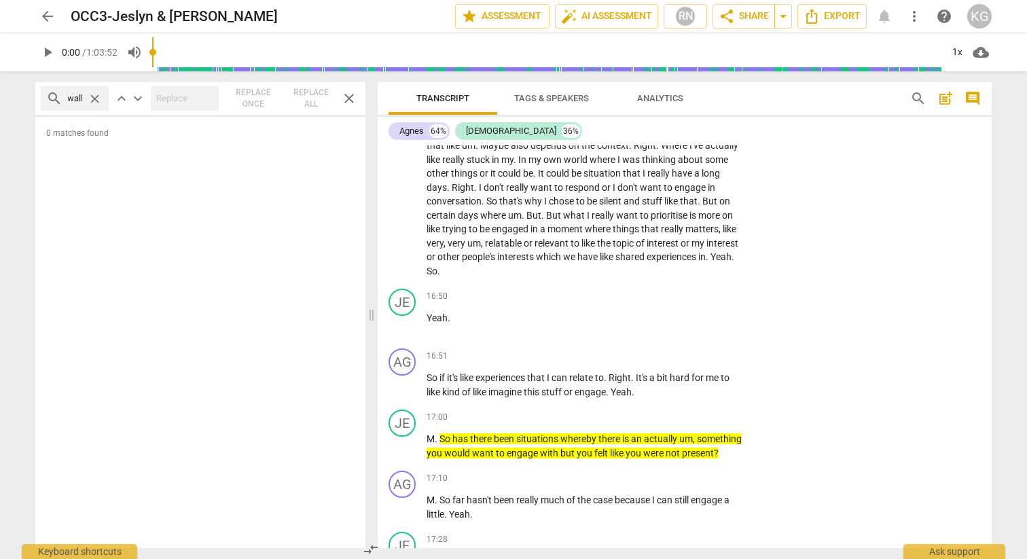
scroll to position [0, 18]
type input "swallow"
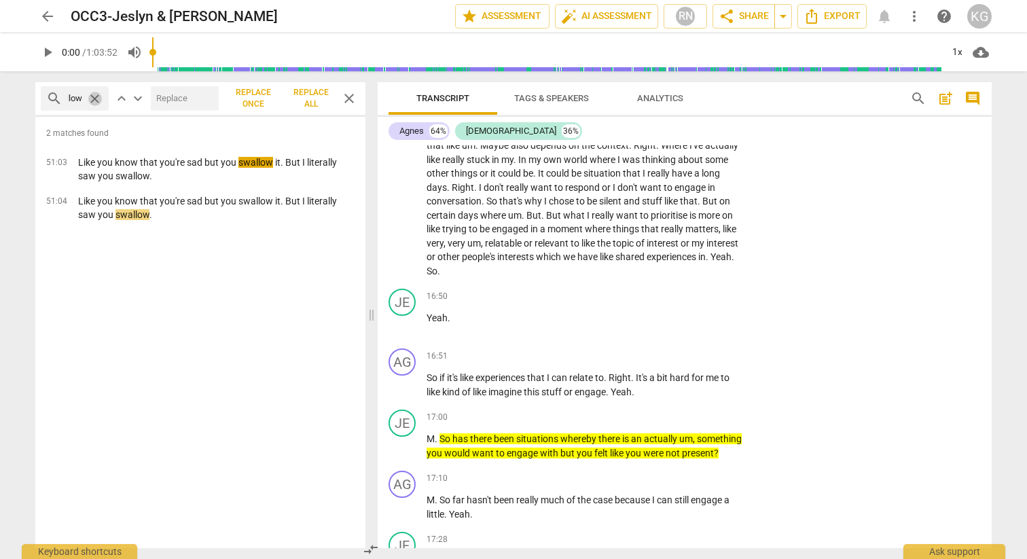
scroll to position [0, 0]
click at [92, 97] on span "close" at bounding box center [95, 99] width 14 height 14
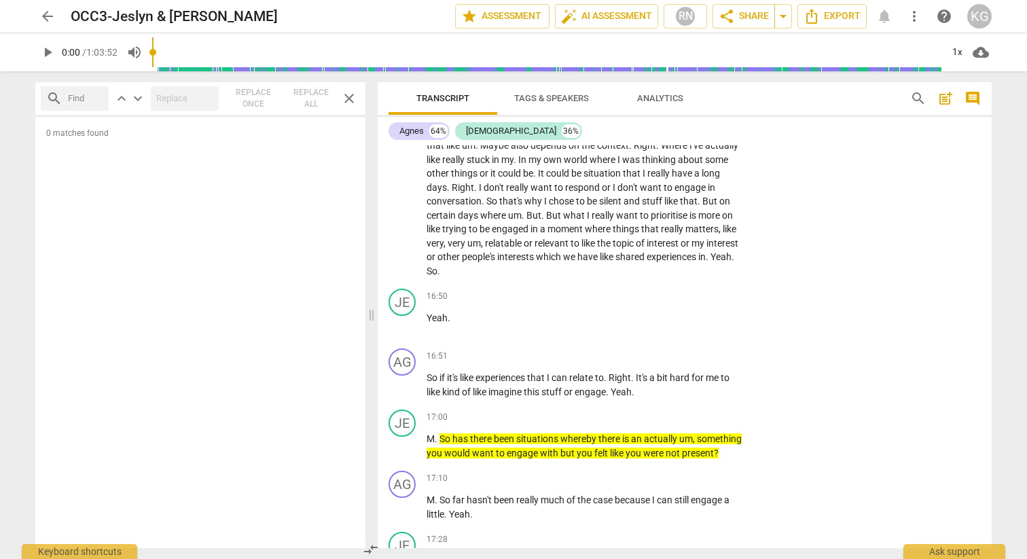
click at [88, 99] on input "text" at bounding box center [85, 99] width 35 height 22
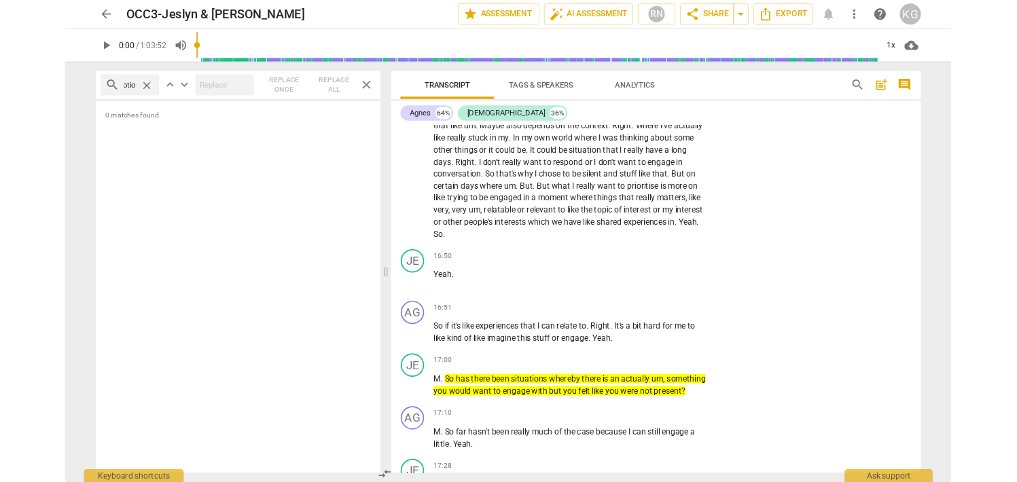
scroll to position [0, 18]
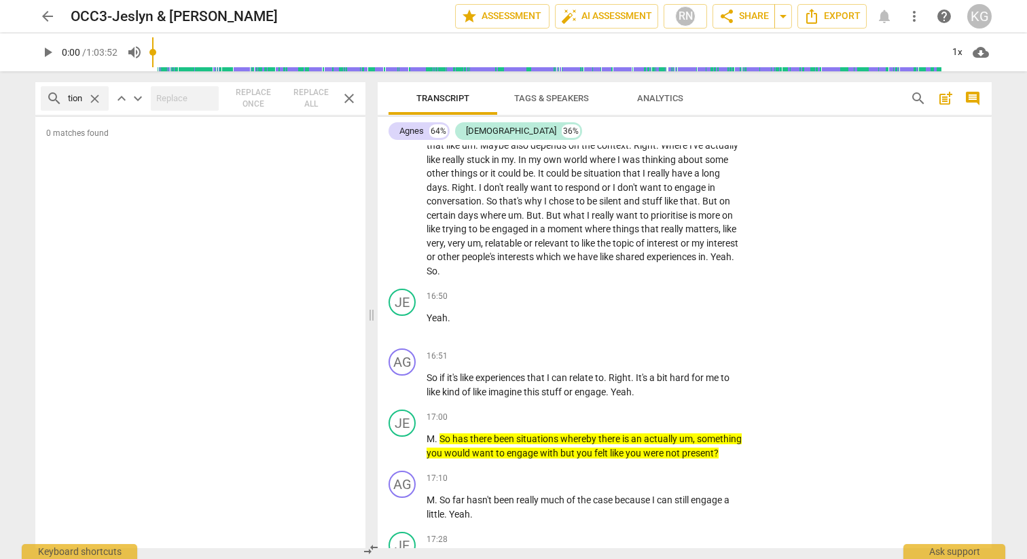
type input "emotion"
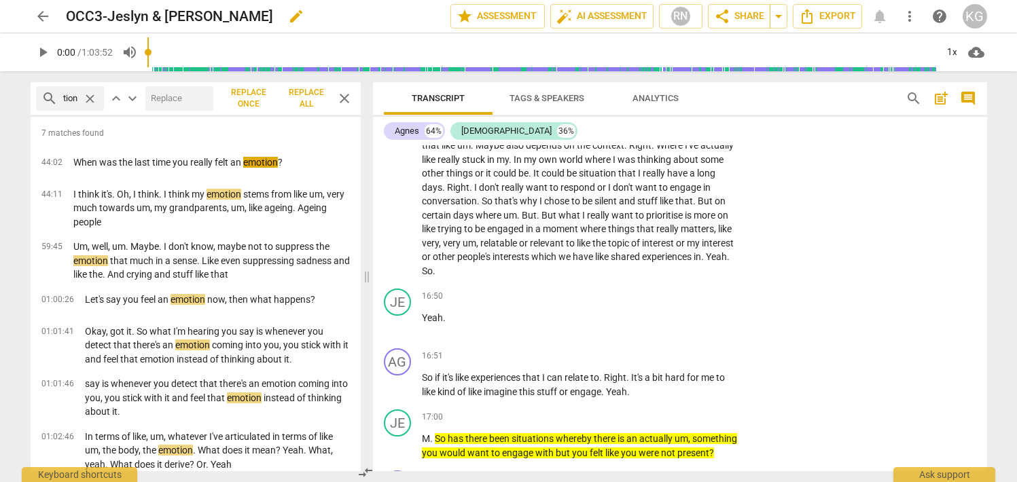
scroll to position [0, 0]
click at [338, 97] on span "close" at bounding box center [344, 98] width 16 height 16
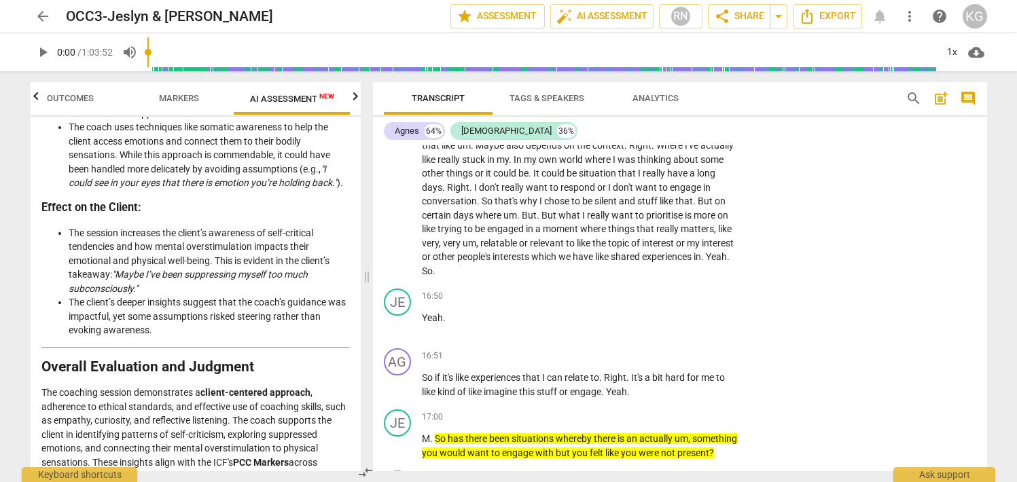
scroll to position [2818, 0]
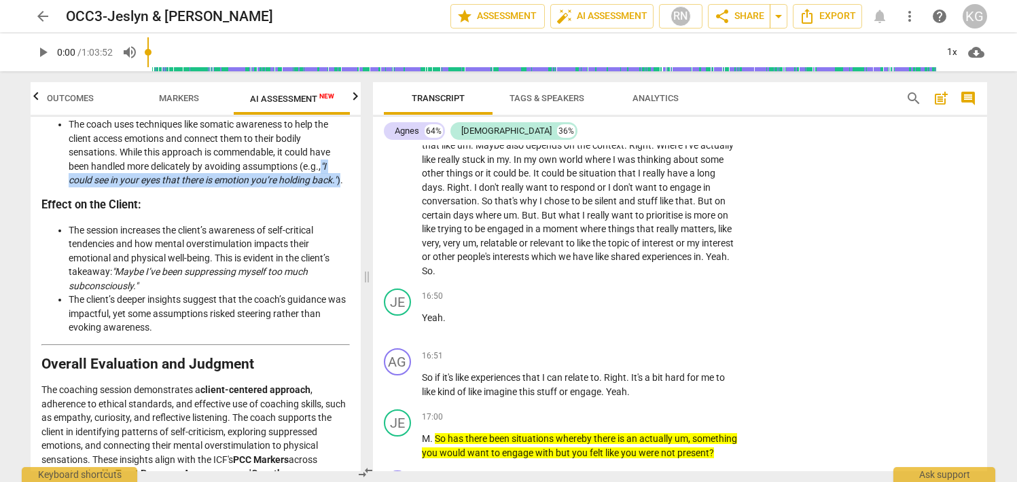
drag, startPoint x: 324, startPoint y: 194, endPoint x: 95, endPoint y: 221, distance: 230.5
click at [95, 188] on li "The coach uses techniques like somatic awareness to help the client access emot…" at bounding box center [209, 153] width 281 height 70
copy li ""I could see in your eyes that there is emotion you’re holding back." )"
click at [913, 99] on span "search" at bounding box center [914, 98] width 16 height 16
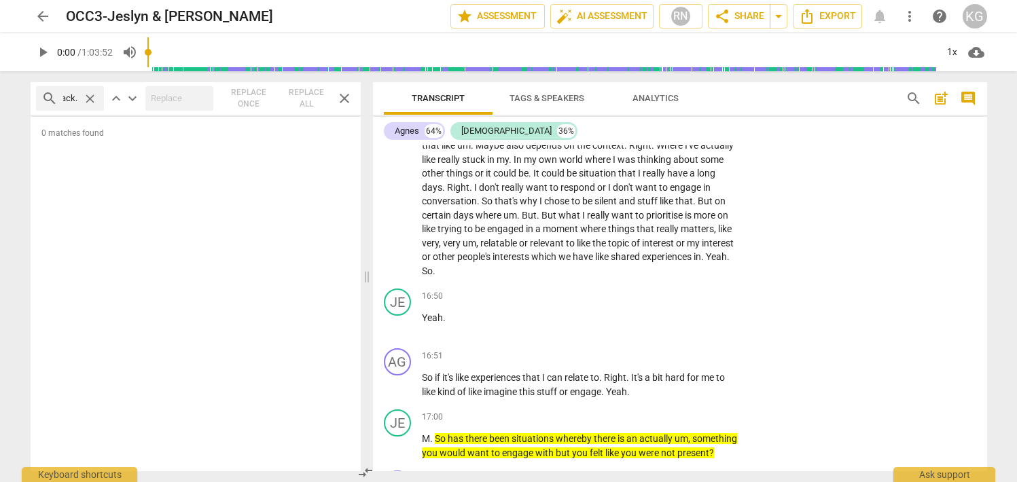
scroll to position [0, 243]
type input ""I could see in your eyes that there is emotion you’re holding back."
click at [89, 96] on span "close" at bounding box center [90, 99] width 14 height 14
click at [344, 99] on span "close" at bounding box center [344, 98] width 16 height 16
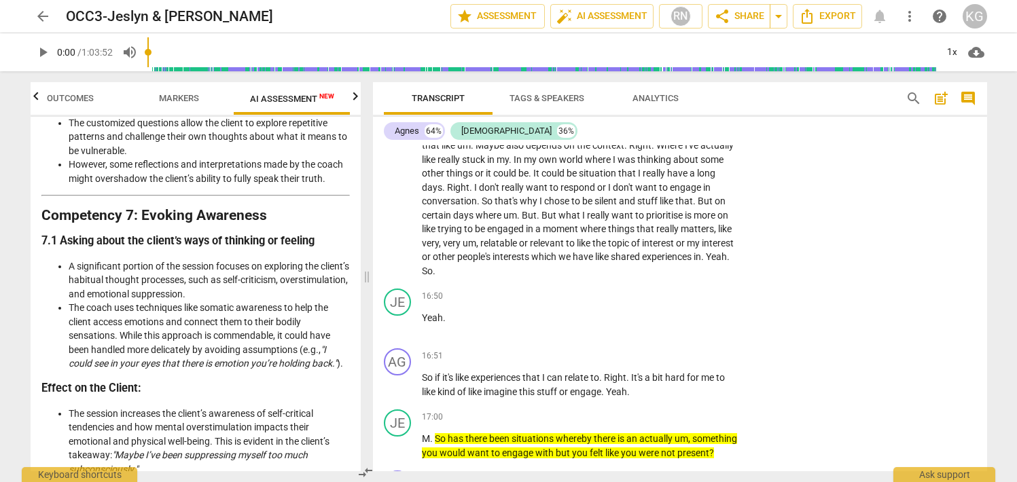
scroll to position [2635, 0]
click at [910, 94] on span "search" at bounding box center [914, 98] width 16 height 16
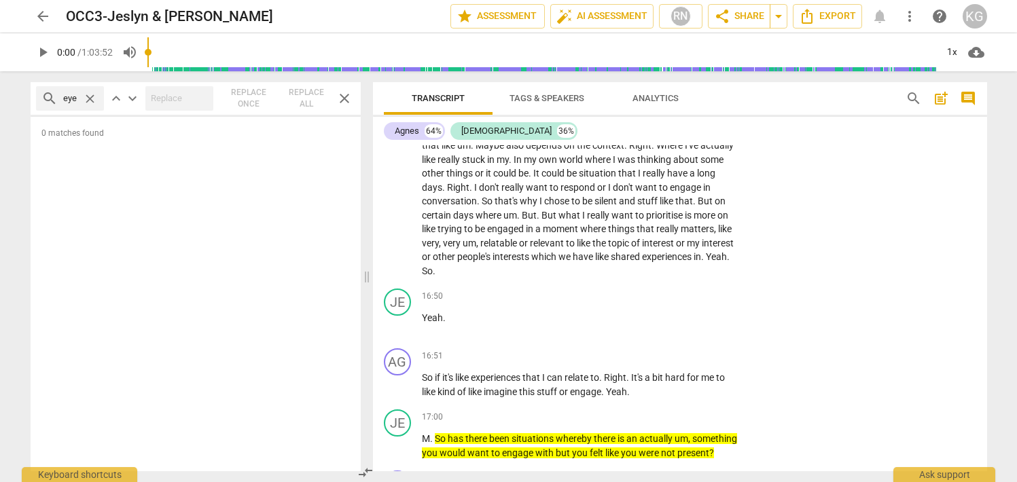
type input "eye"
click at [911, 96] on span "search" at bounding box center [914, 98] width 16 height 16
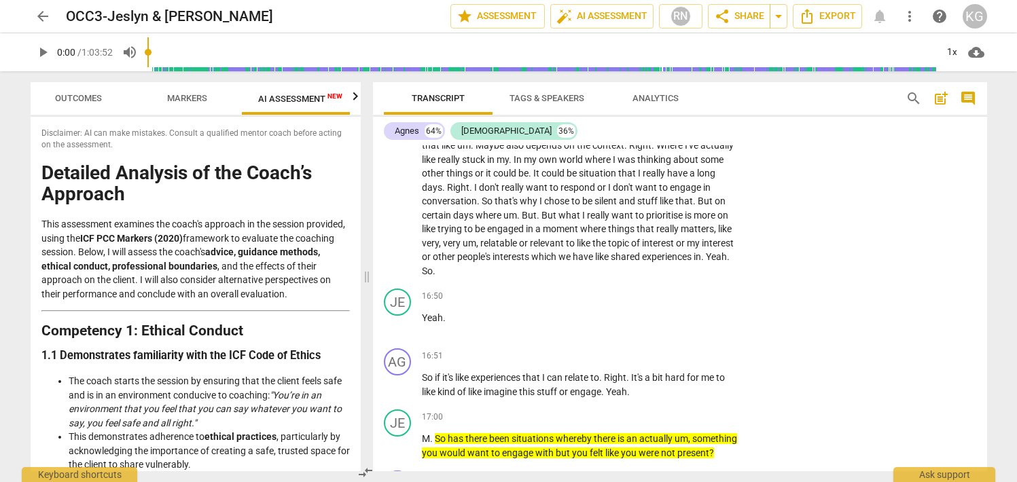
scroll to position [0, 25]
click at [917, 97] on span "search" at bounding box center [914, 98] width 16 height 16
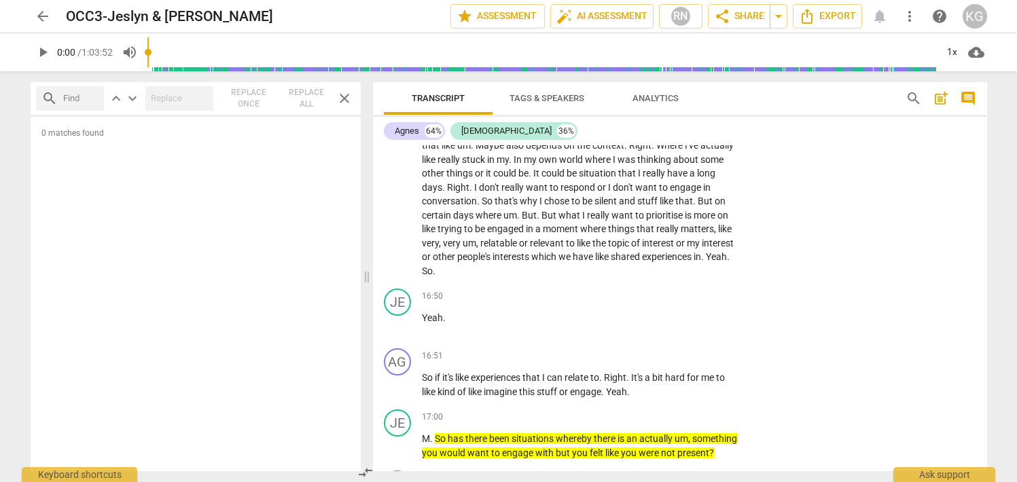
click at [780, 117] on div "Agnes 64% Jeslyn 36% AG play_arrow pause 00:25 + Add competency keyboard_arrow_…" at bounding box center [680, 294] width 614 height 355
click at [83, 102] on input "text" at bounding box center [80, 99] width 35 height 22
click at [126, 226] on div "0 matches found" at bounding box center [196, 294] width 330 height 355
click at [65, 100] on input "eye" at bounding box center [70, 99] width 14 height 22
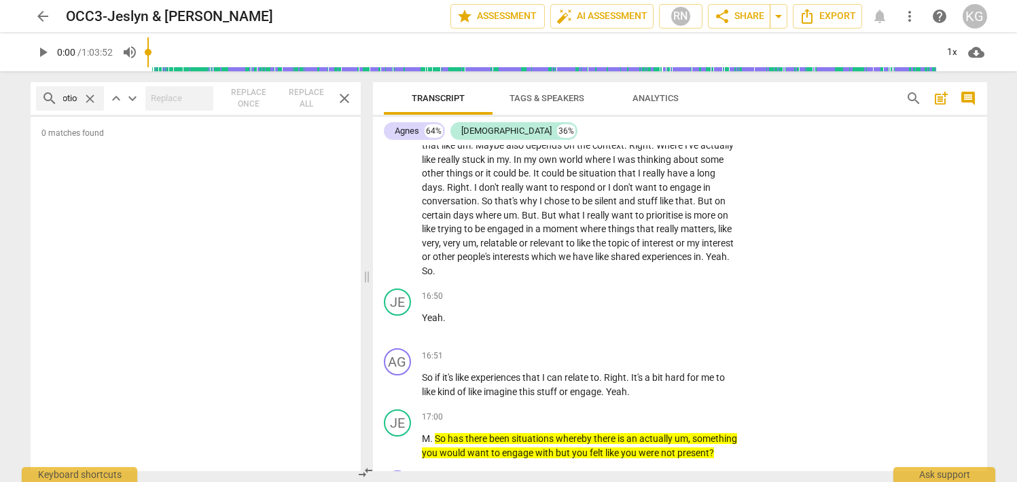
scroll to position [0, 18]
type input "emotion"
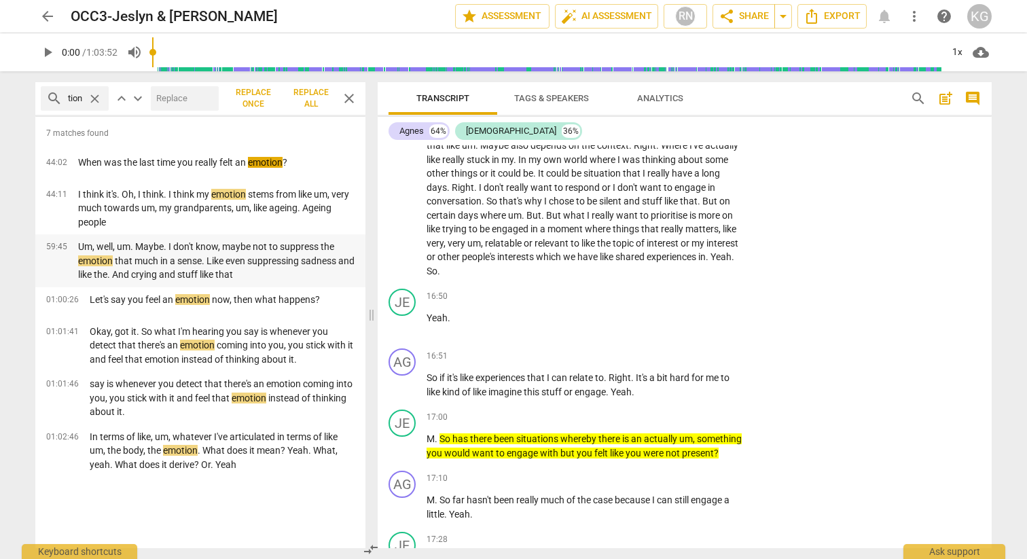
scroll to position [0, 0]
click at [342, 98] on span "close" at bounding box center [349, 98] width 16 height 16
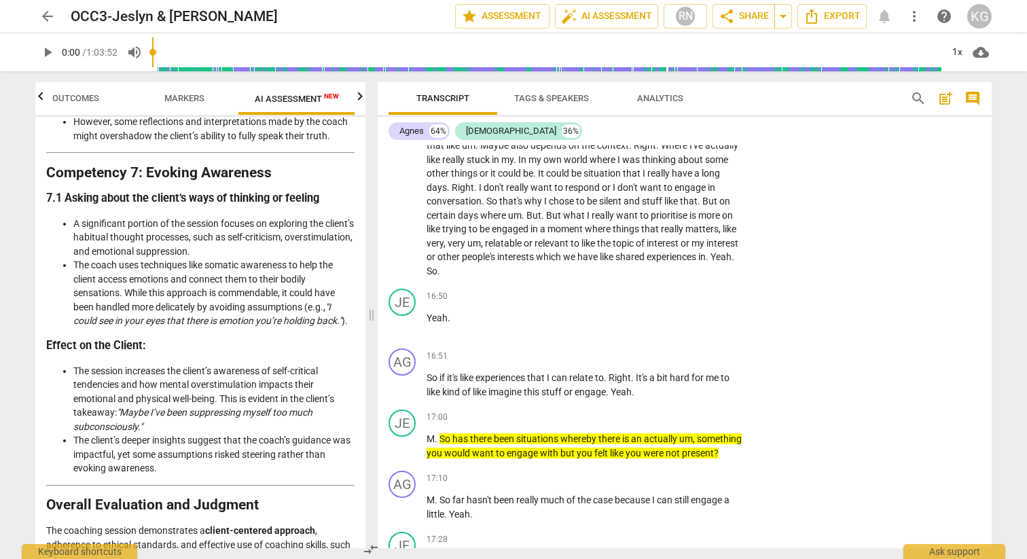
scroll to position [2718, 0]
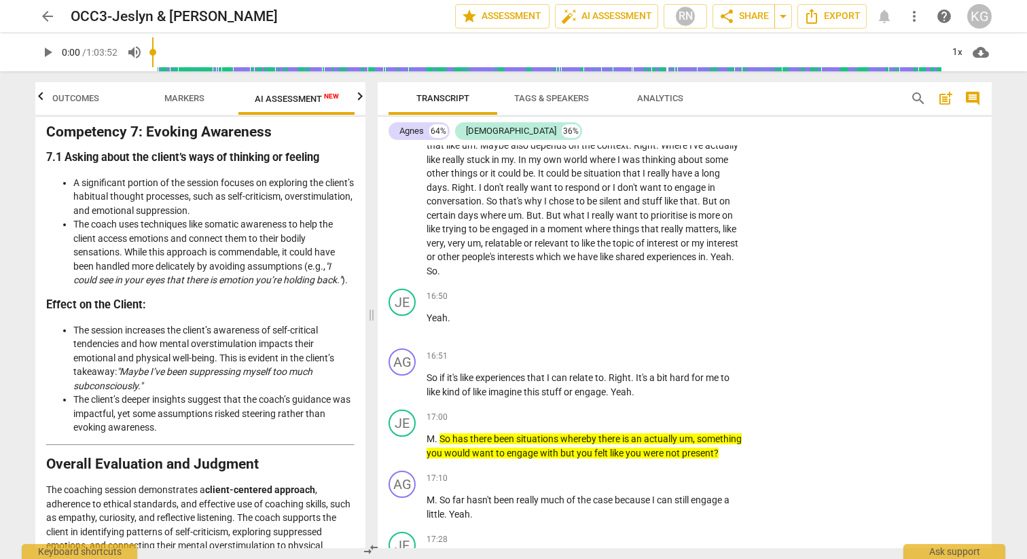
click at [149, 286] on em ""I could see in your eyes that there is emotion you’re holding back."" at bounding box center [207, 273] width 268 height 25
copy em "eyes"
click at [916, 101] on span "search" at bounding box center [918, 98] width 16 height 16
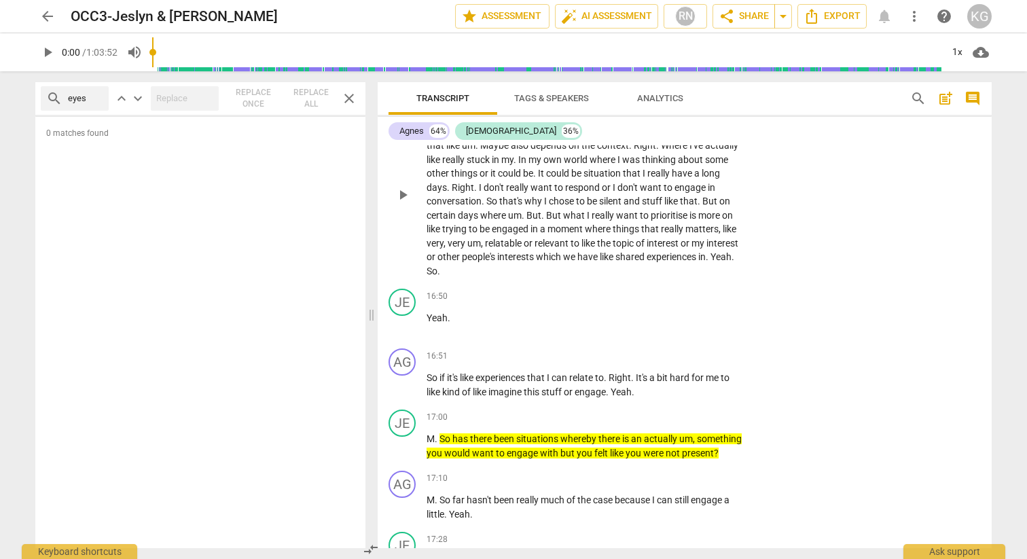
scroll to position [0, 3]
type input "eyes"
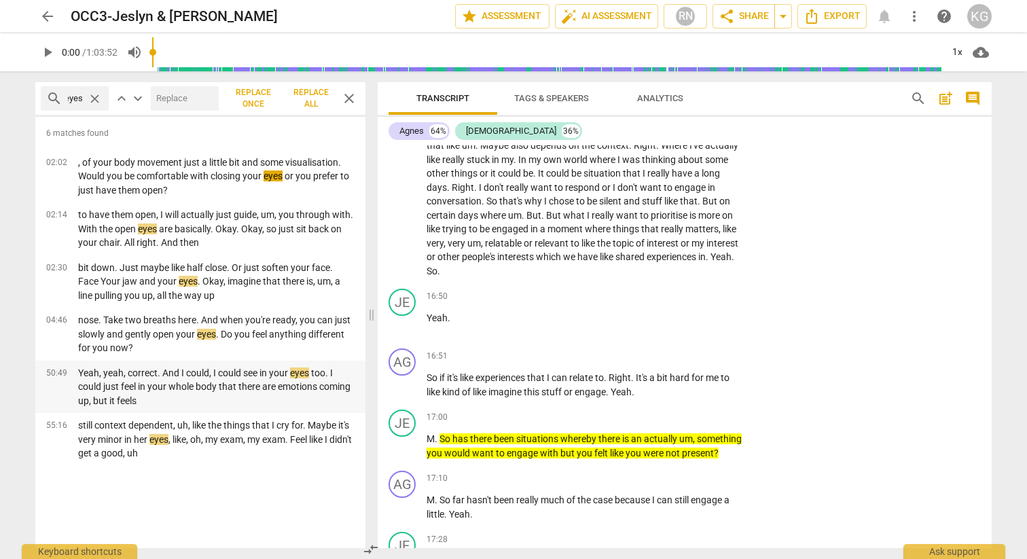
scroll to position [0, 0]
click at [164, 371] on p "Yeah, yeah, correct. And I could, I could see in your eyes too. I could just fe…" at bounding box center [216, 387] width 277 height 42
click at [165, 376] on p "Yeah, yeah, correct. And I could, I could see in your eyes too. I could just fe…" at bounding box center [216, 387] width 277 height 42
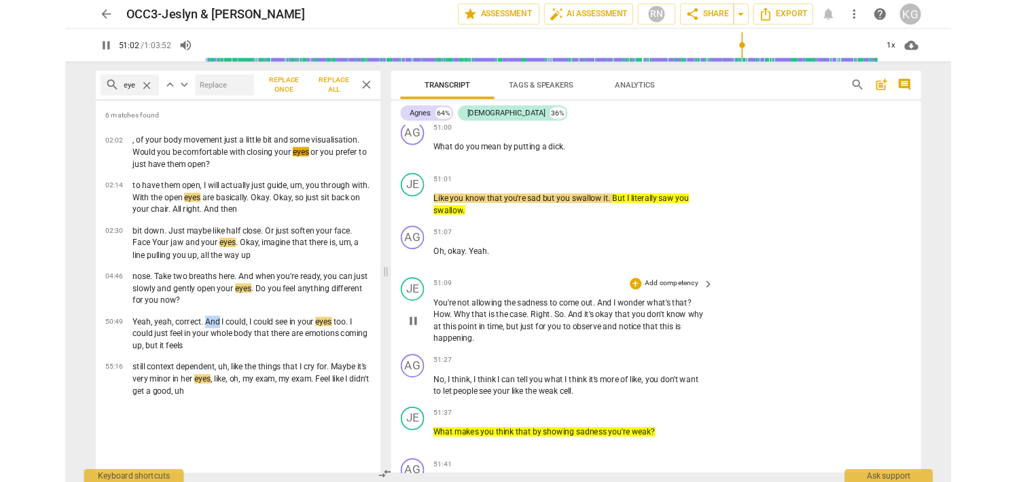
scroll to position [20057, 0]
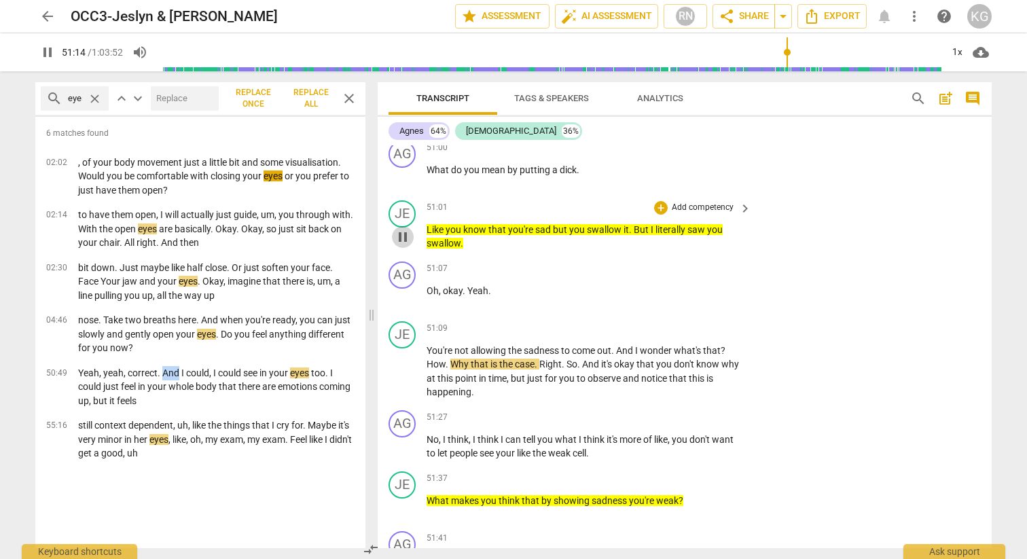
click at [402, 245] on span "pause" at bounding box center [403, 237] width 16 height 16
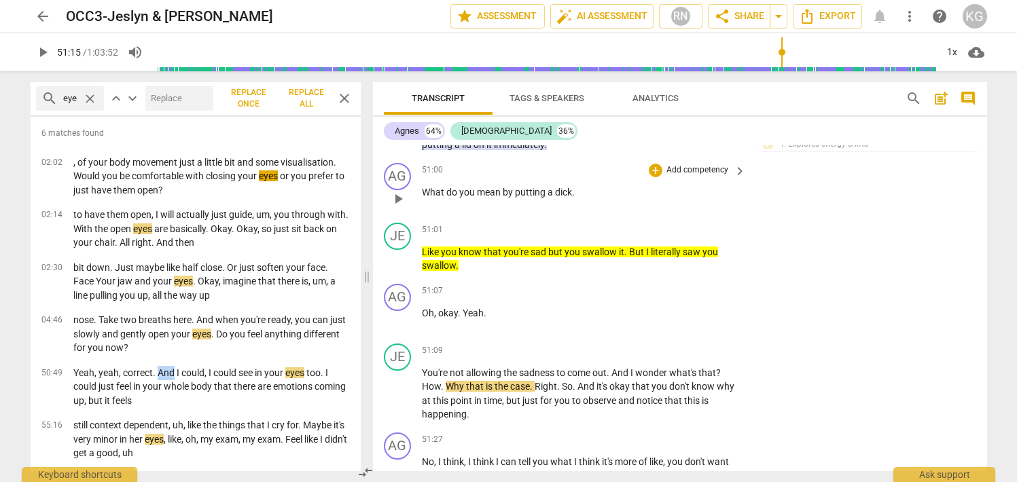
scroll to position [20030, 0]
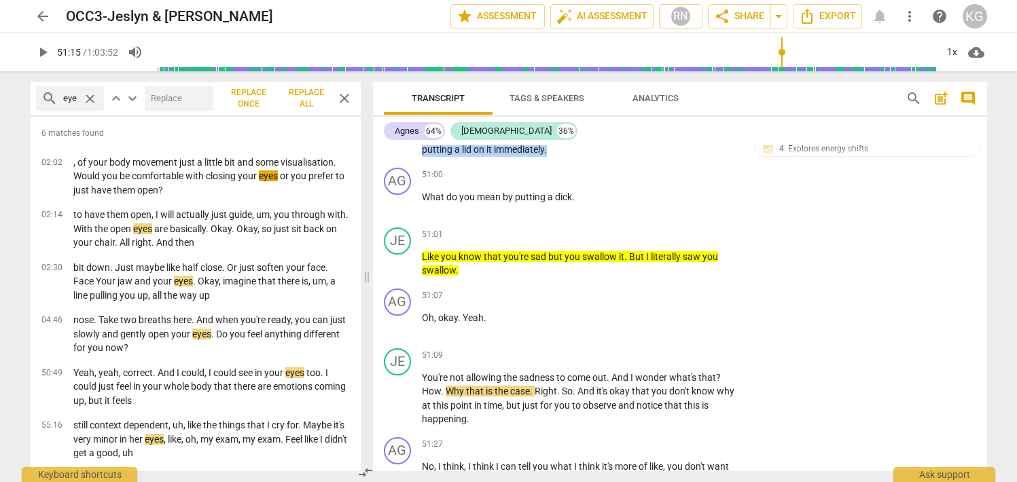
drag, startPoint x: 674, startPoint y: 188, endPoint x: 674, endPoint y: 223, distance: 34.7
click at [674, 157] on p "Yeah , yeah , correct . And I could , I could see in your eyes too . I could ju…" at bounding box center [581, 136] width 318 height 42
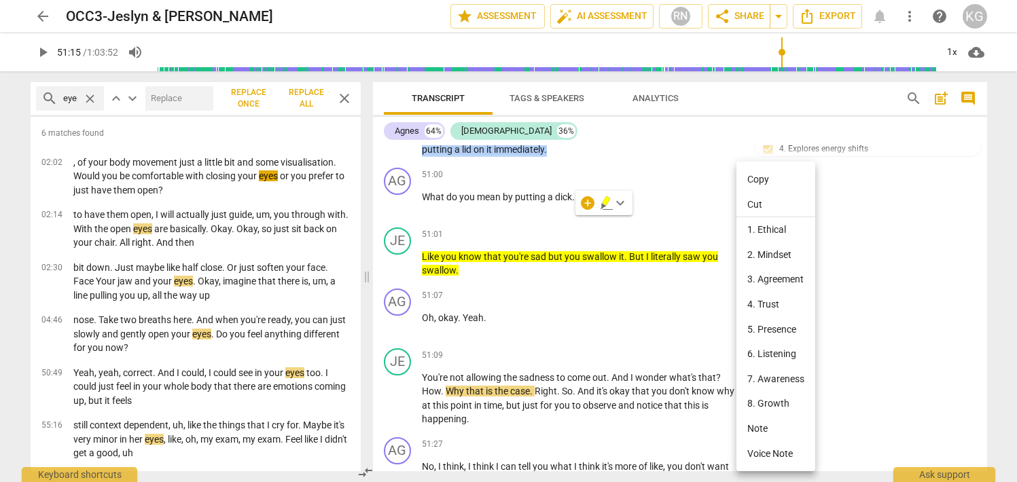
click at [759, 183] on li "Copy" at bounding box center [776, 179] width 79 height 25
copy p "I could just feel in your whole body that there are emotions coming up , but it…"
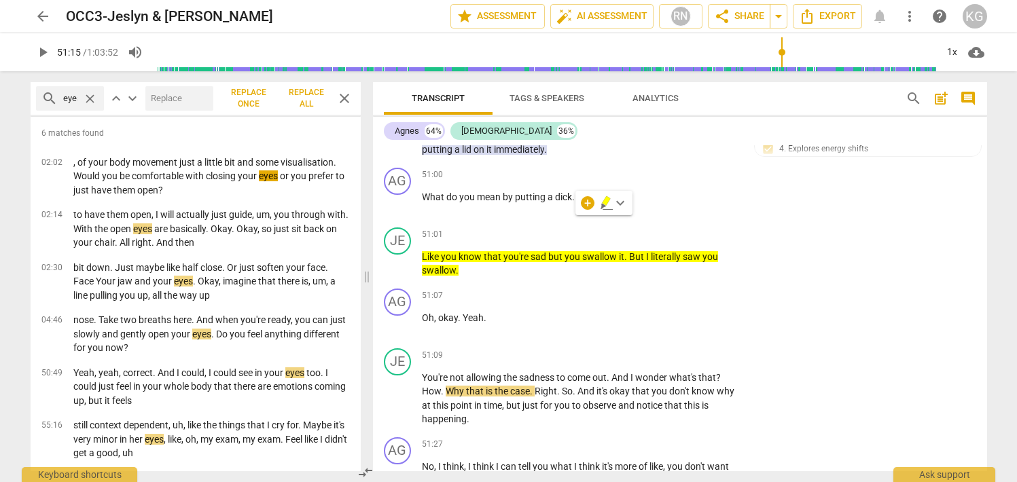
type input "3075"
